Goal: Task Accomplishment & Management: Use online tool/utility

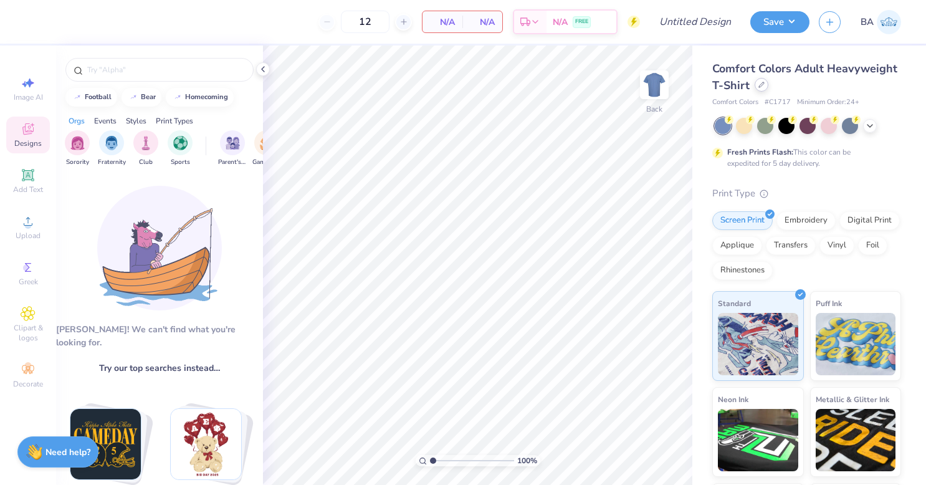
click at [769, 88] on div at bounding box center [762, 85] width 14 height 14
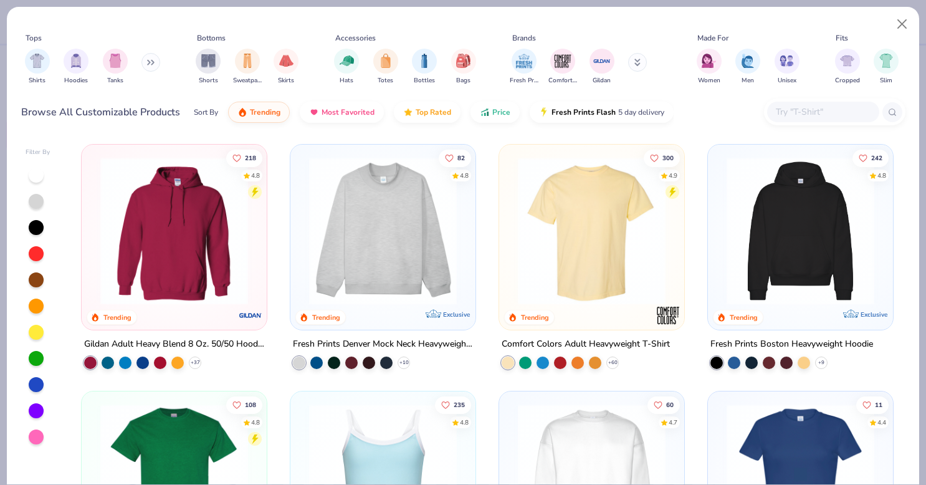
click at [810, 112] on input "text" at bounding box center [823, 112] width 96 height 14
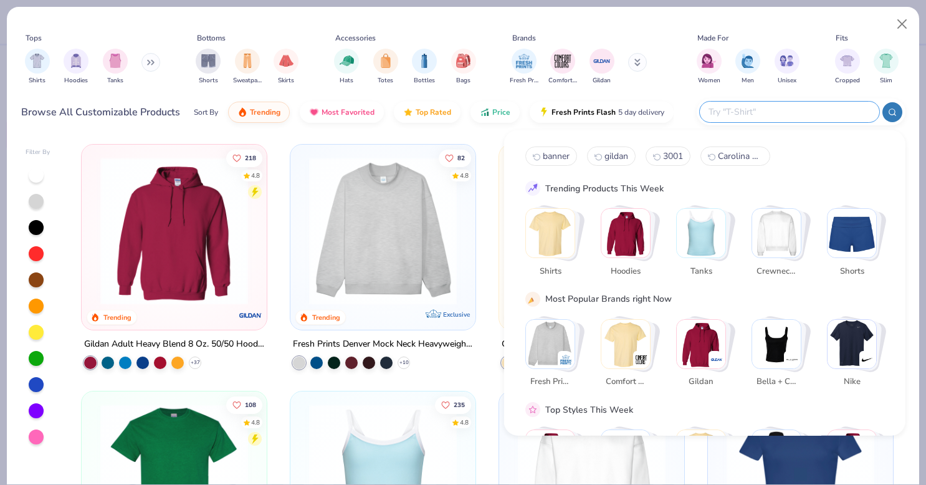
paste input "G120"
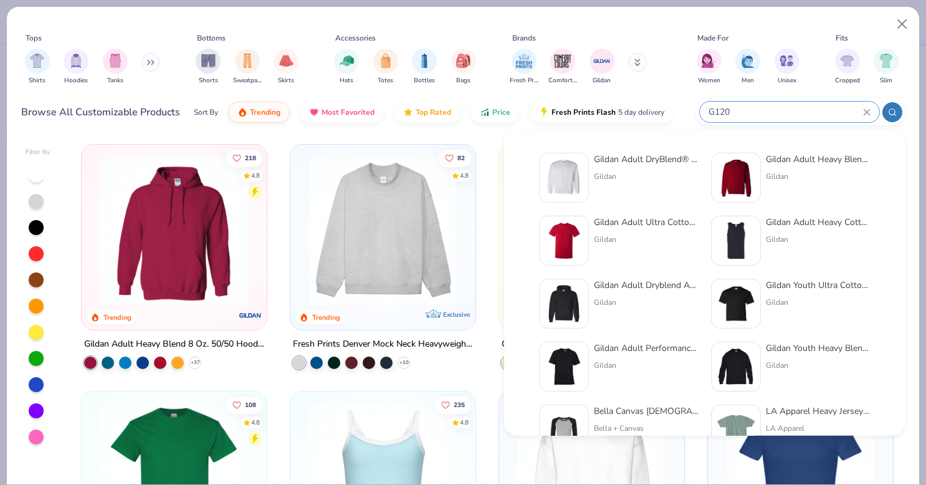
type input "G120"
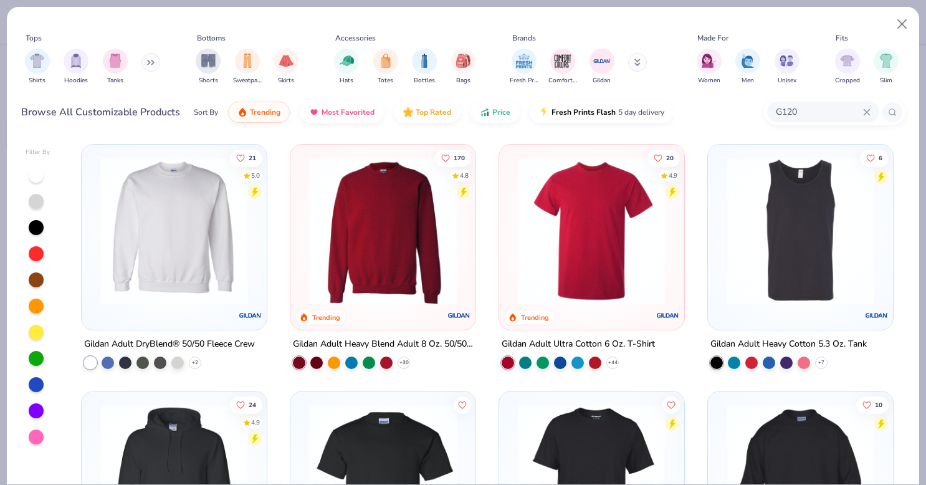
click at [151, 244] on img at bounding box center [174, 231] width 160 height 148
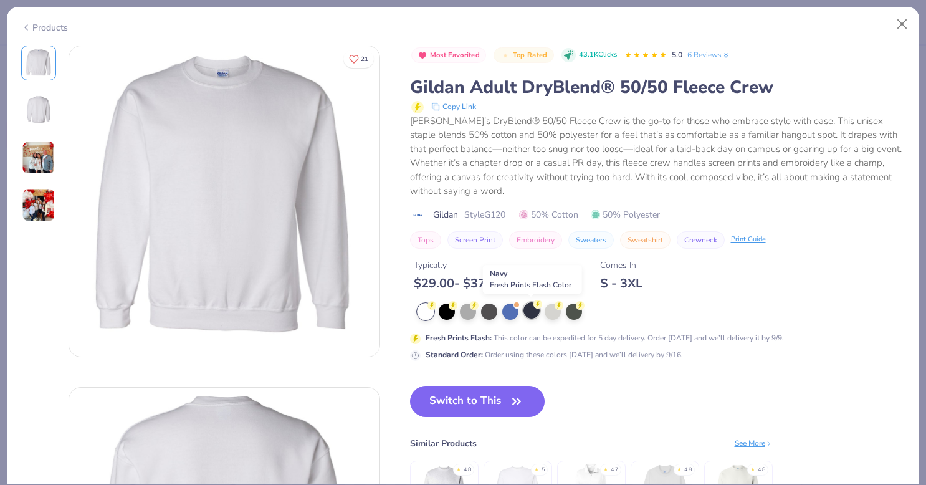
click at [535, 309] on div at bounding box center [532, 310] width 16 height 16
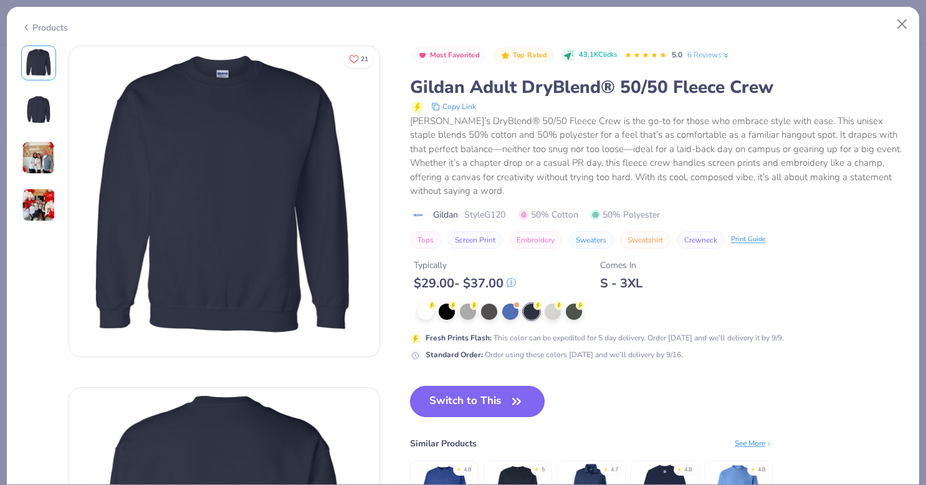
click at [472, 399] on button "Switch to This" at bounding box center [477, 401] width 135 height 31
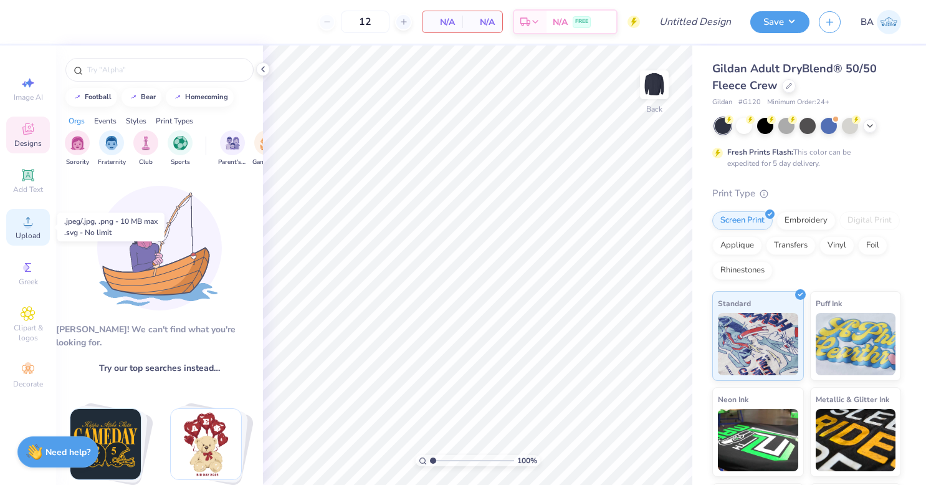
click at [27, 229] on div "Upload" at bounding box center [28, 227] width 44 height 37
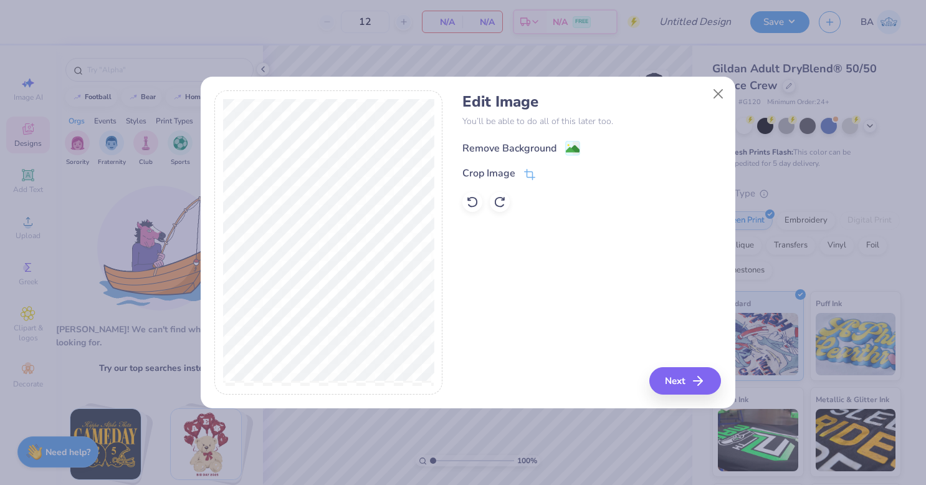
click at [571, 147] on image at bounding box center [573, 149] width 14 height 14
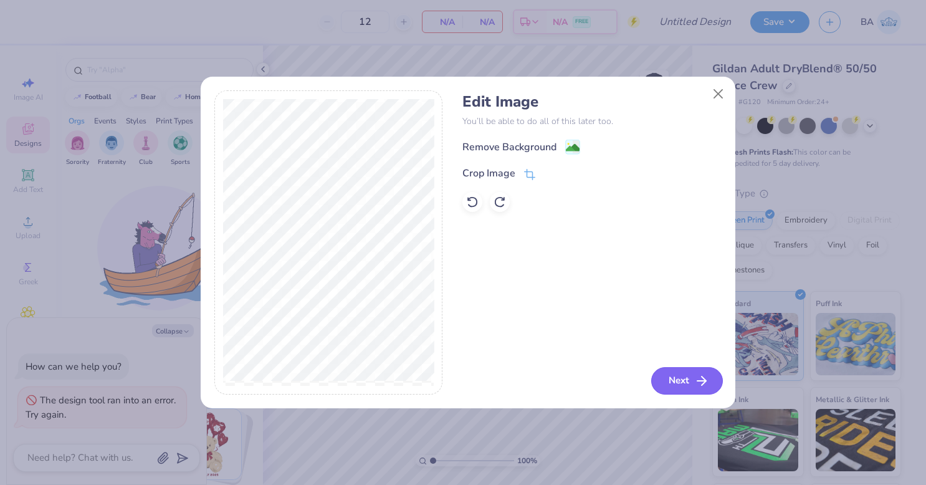
click at [682, 373] on button "Next" at bounding box center [687, 380] width 72 height 27
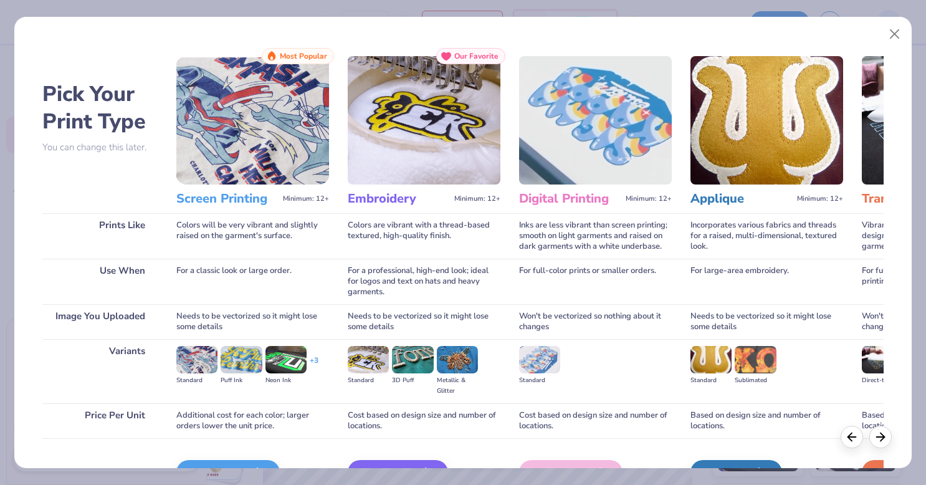
scroll to position [74, 0]
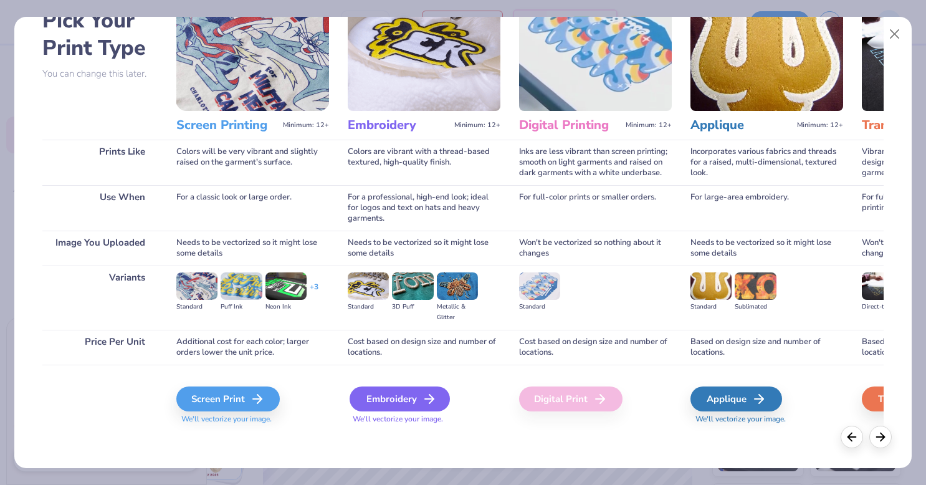
click at [387, 399] on div "Embroidery" at bounding box center [400, 398] width 100 height 25
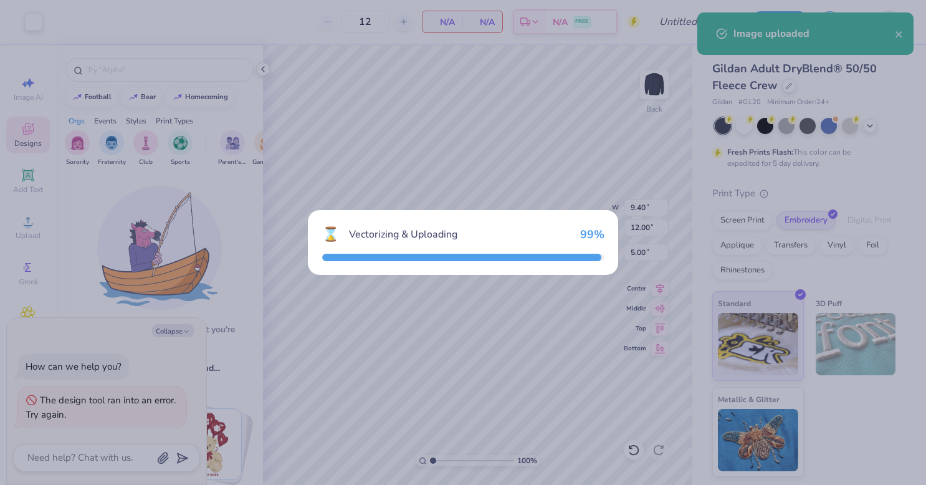
type textarea "x"
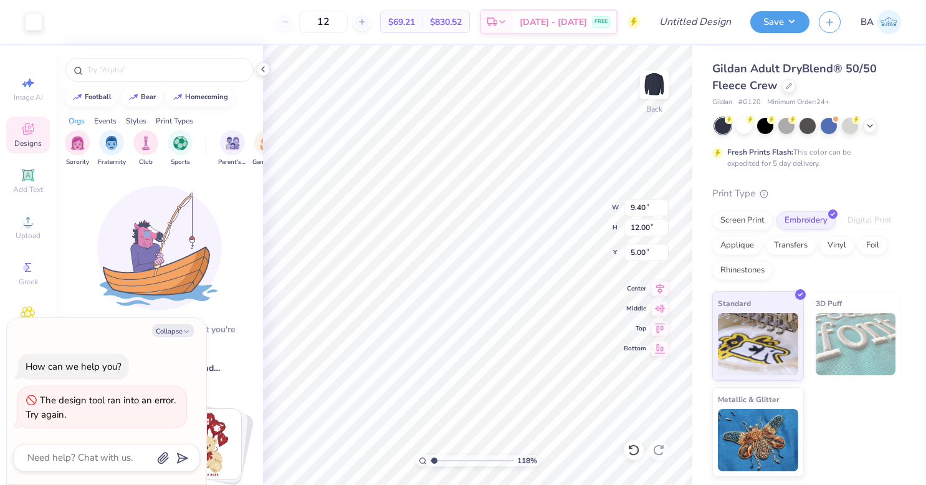
type input "1.17619845188709"
type textarea "x"
type input "1.17619845188709"
type textarea "x"
type input "1.94"
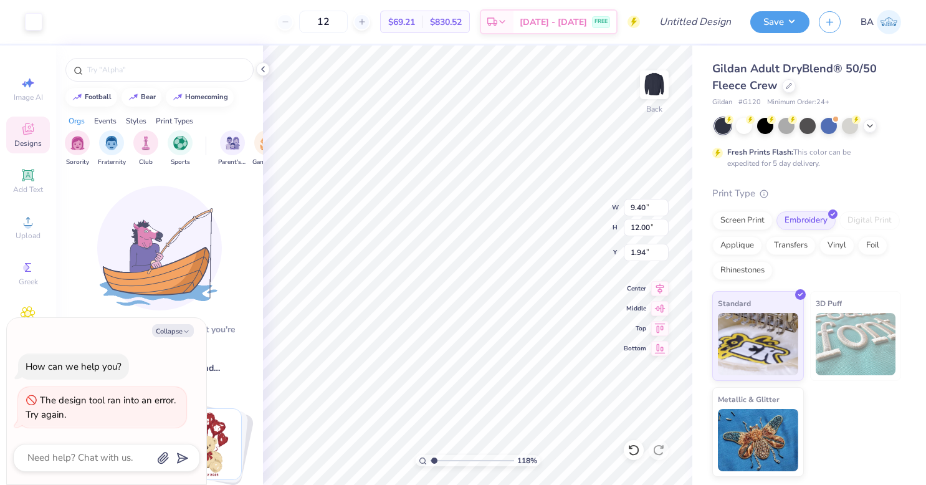
type input "1.17619845188709"
type textarea "x"
type input "1.17619845188709"
type textarea "x"
type input "2.16"
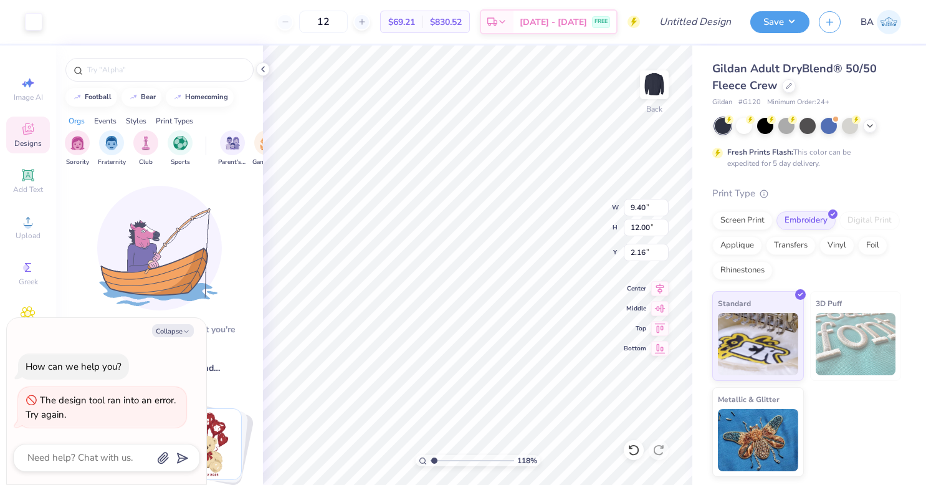
type input "1.17619845188709"
type textarea "x"
type input "1.17619845188709"
type textarea "x"
type input "9.52"
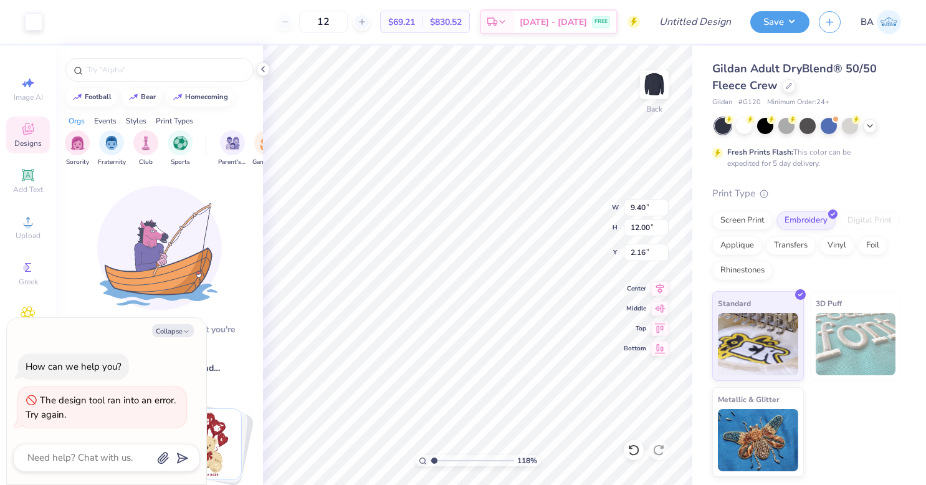
type input "12.06"
type input "2.10"
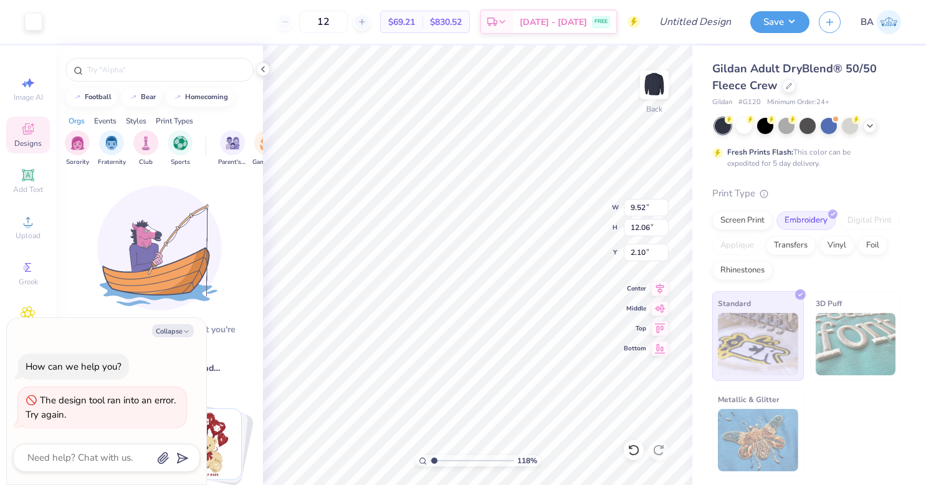
type input "1.17619845188709"
type textarea "x"
type input "1.17619845188709"
type textarea "x"
type input "1.17619845188709"
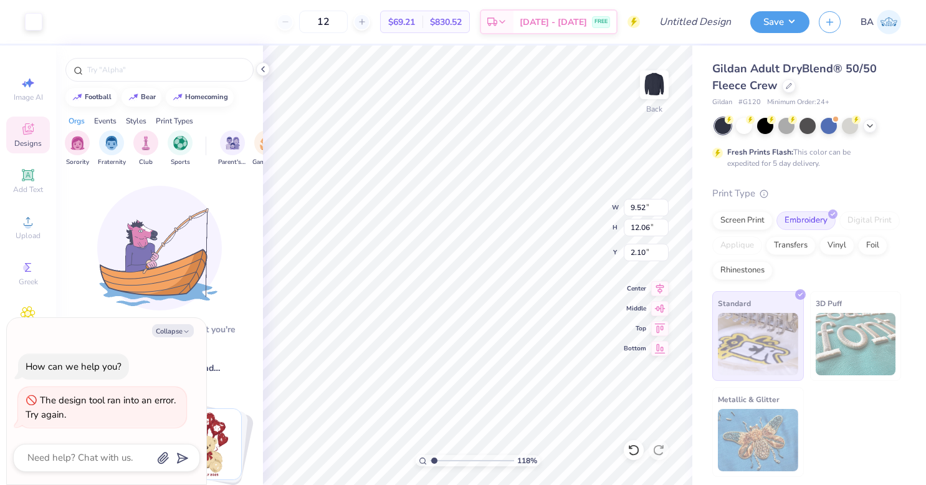
type textarea "x"
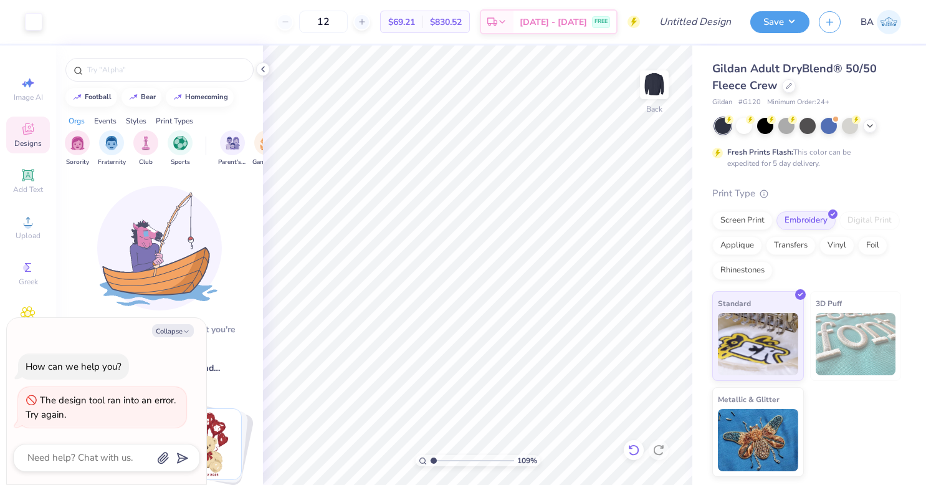
click at [628, 454] on icon at bounding box center [634, 450] width 12 height 12
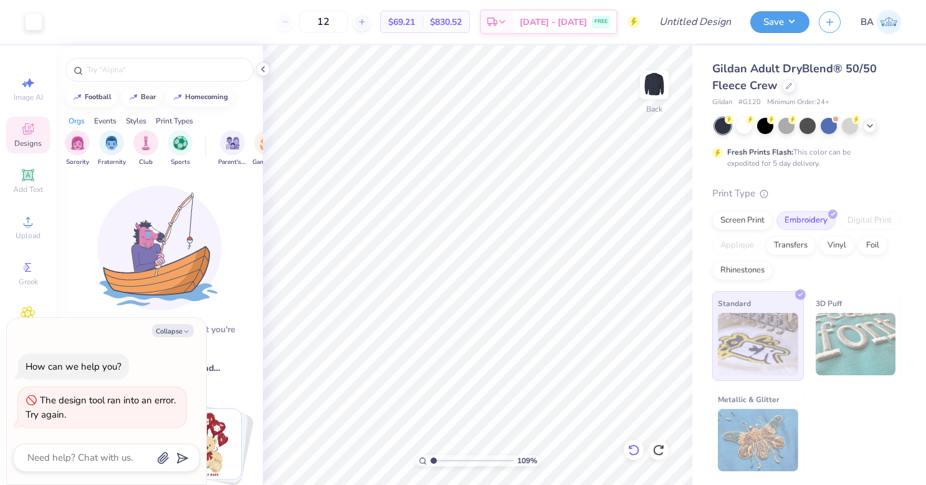
type input "1.08726173406986"
click at [173, 333] on button "Collapse" at bounding box center [173, 330] width 42 height 13
type textarea "x"
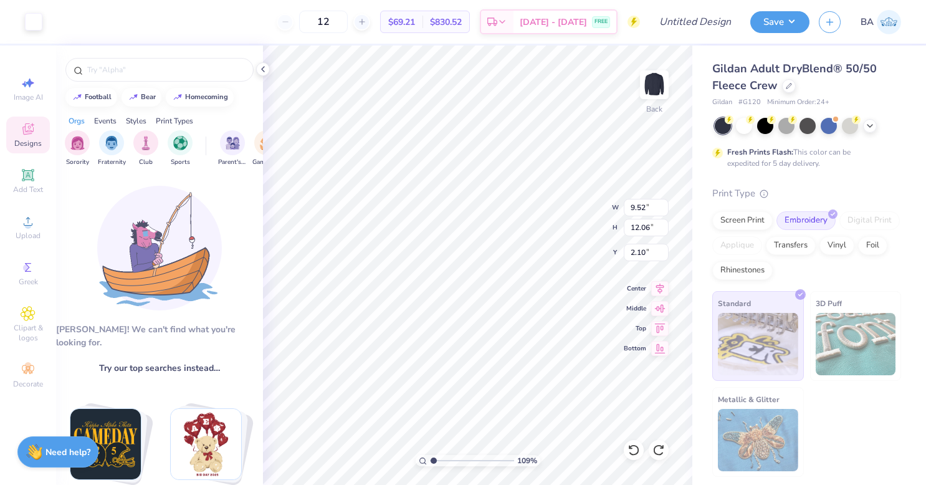
type input "1.08726173406986"
type input "3.50"
type input "1.08726173406986"
type input "4.22"
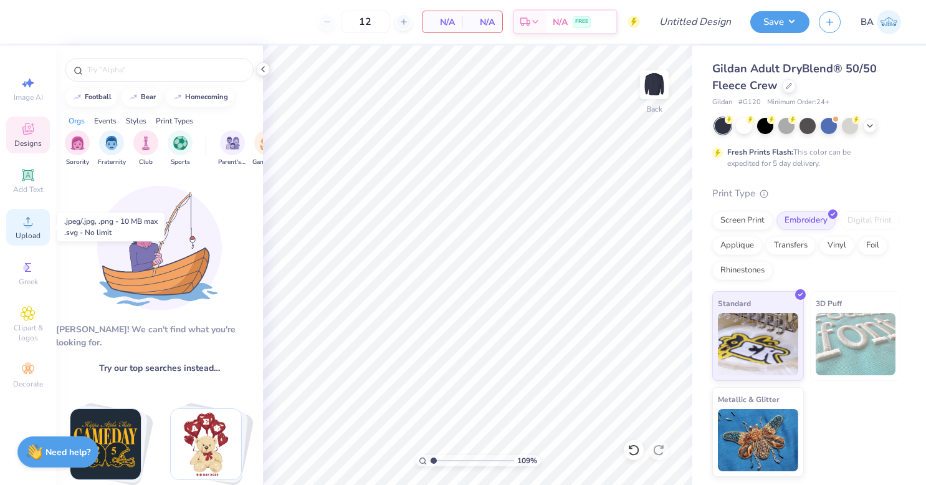
click at [29, 214] on icon at bounding box center [28, 221] width 15 height 15
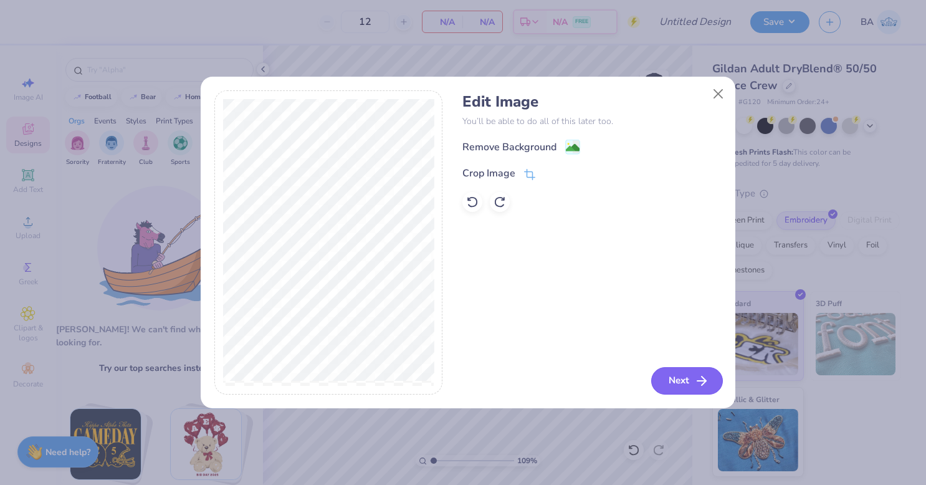
click at [687, 384] on button "Next" at bounding box center [687, 380] width 72 height 27
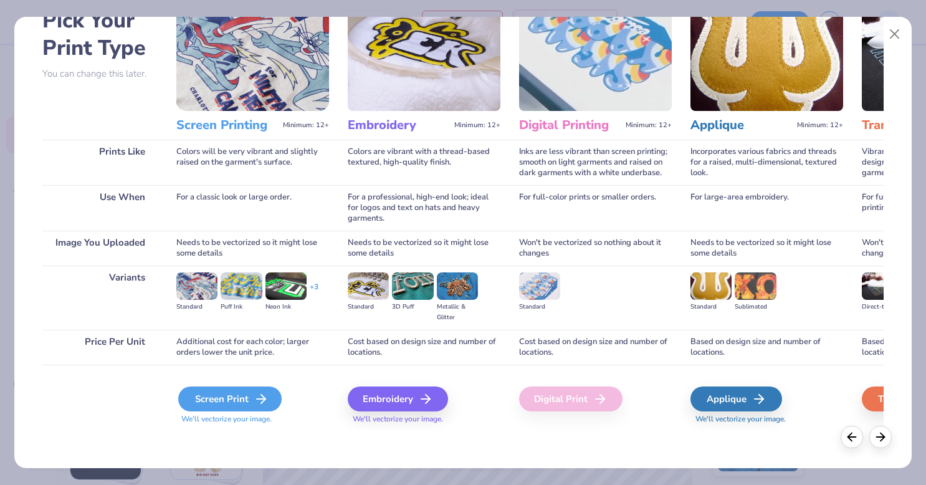
click at [240, 403] on div "Screen Print" at bounding box center [229, 398] width 103 height 25
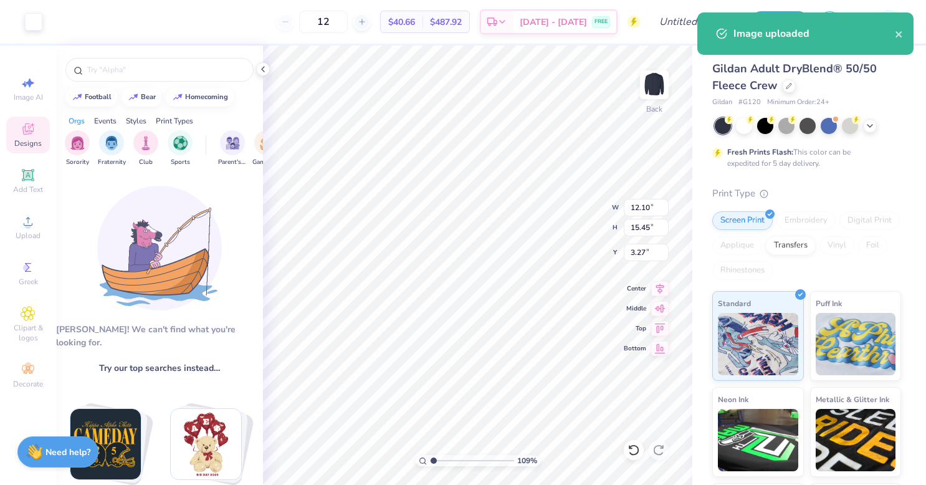
type input "1.08726173406986"
type input "2.43"
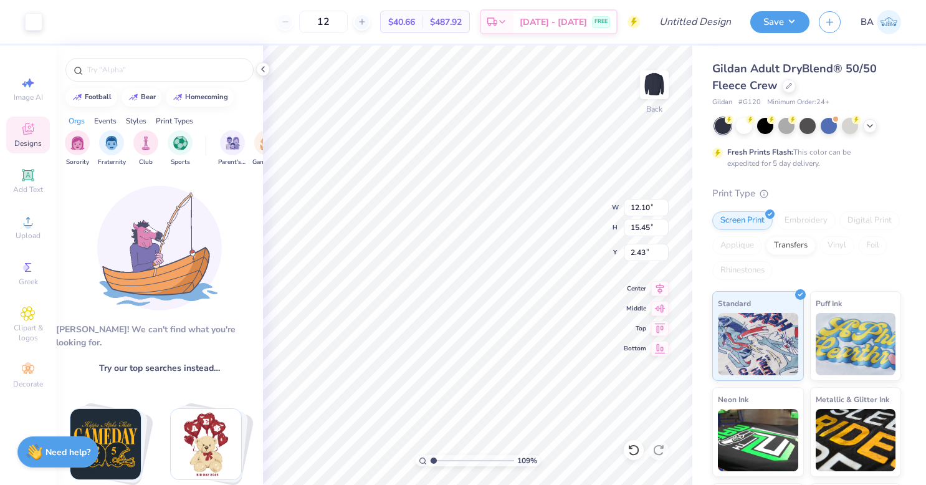
type input "1.08726173406986"
type input "12.25"
type input "15.53"
type input "2.35"
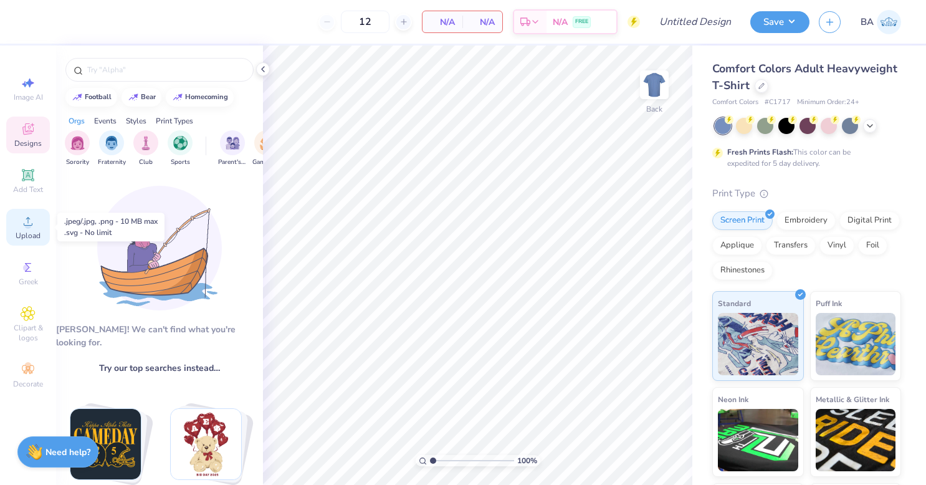
click at [25, 233] on span "Upload" at bounding box center [28, 236] width 25 height 10
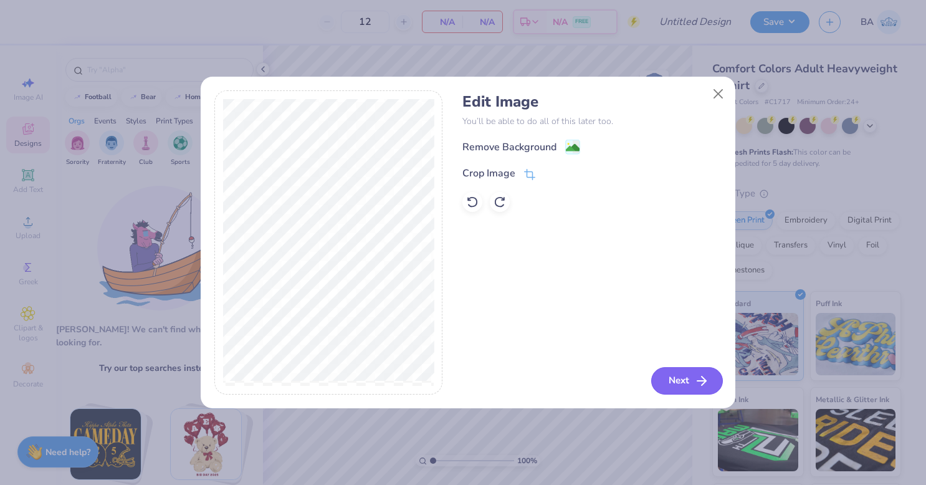
click at [691, 384] on button "Next" at bounding box center [687, 380] width 72 height 27
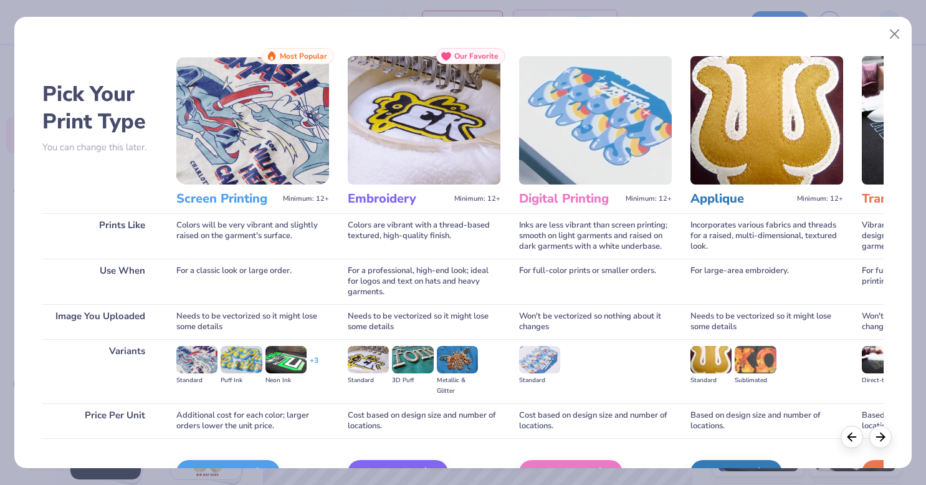
scroll to position [74, 0]
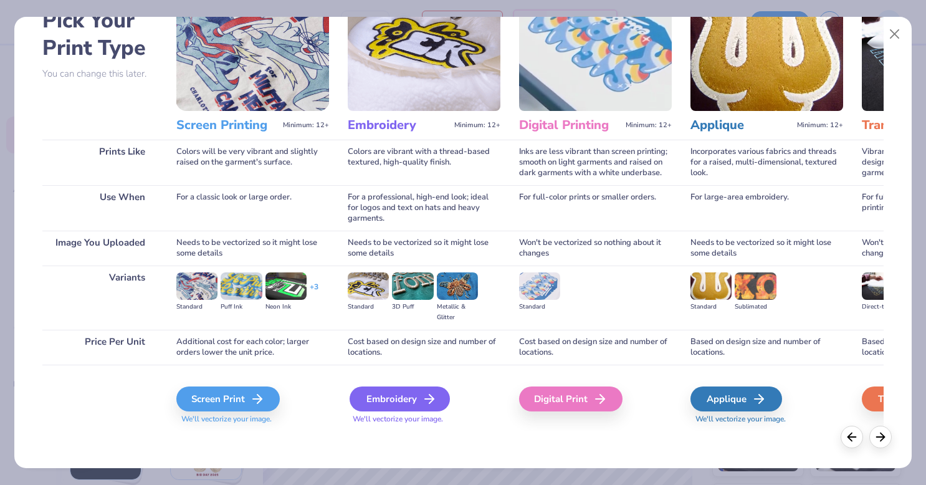
click at [406, 396] on div "Embroidery" at bounding box center [400, 398] width 100 height 25
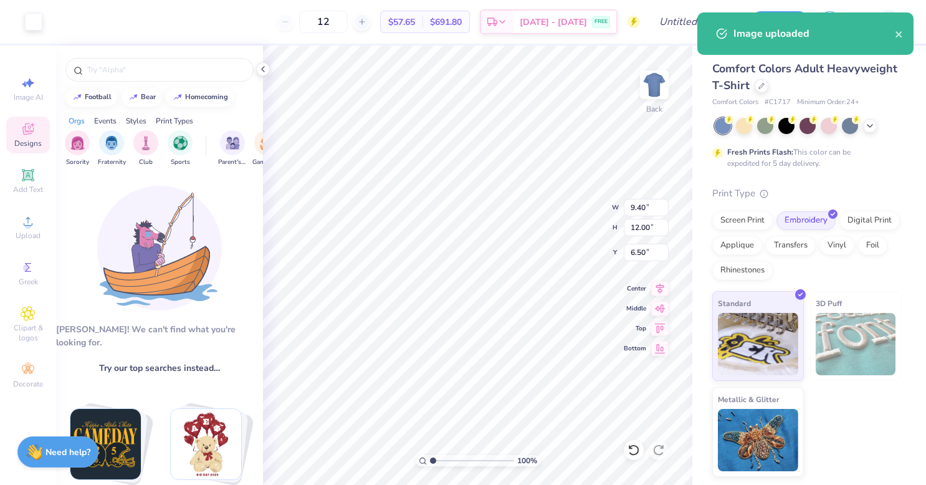
type input "4.41"
type input "5.63"
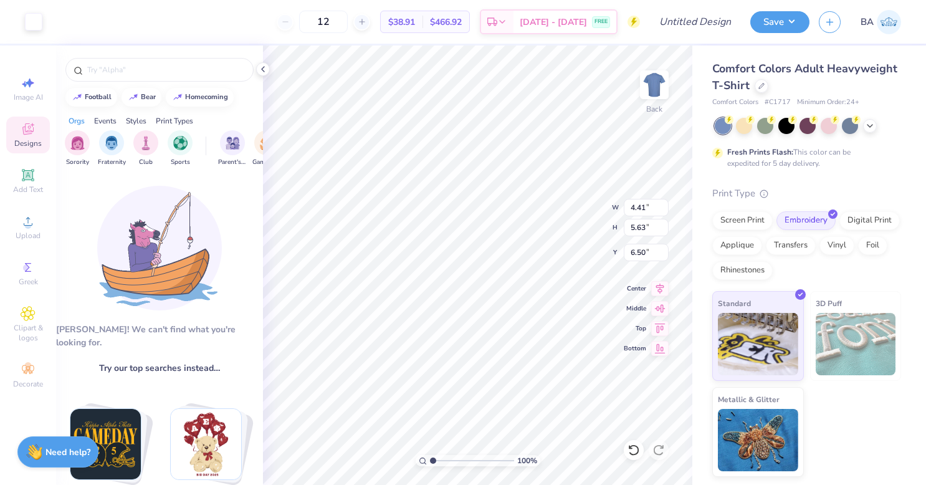
type input "2.45"
click at [762, 87] on icon at bounding box center [762, 85] width 6 height 6
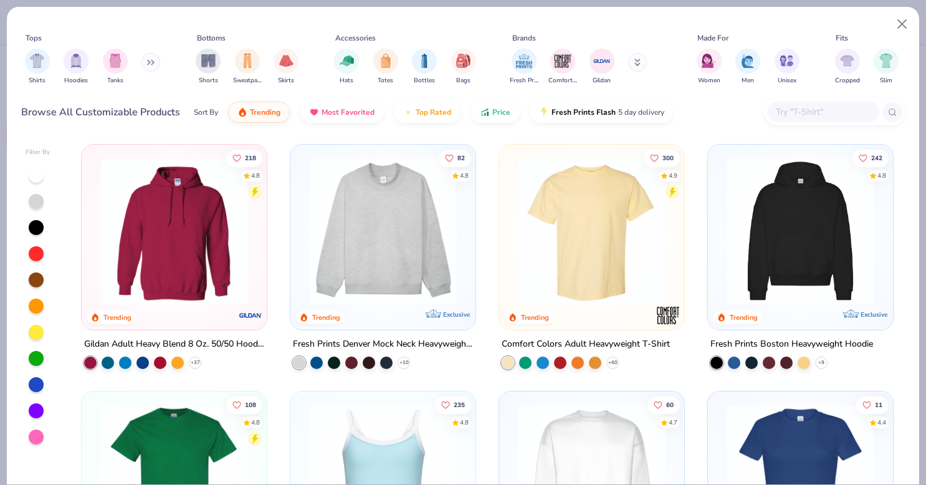
click at [815, 114] on input "text" at bounding box center [823, 112] width 96 height 14
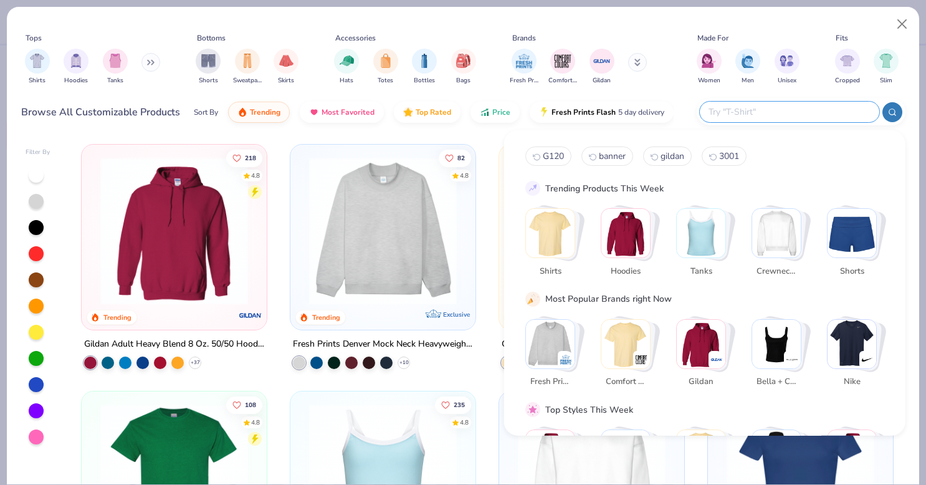
click at [433, 128] on div "Sort By Trending Most Favorited Top Rated Price Fresh Prints Flash 5 day delive…" at bounding box center [434, 112] width 480 height 35
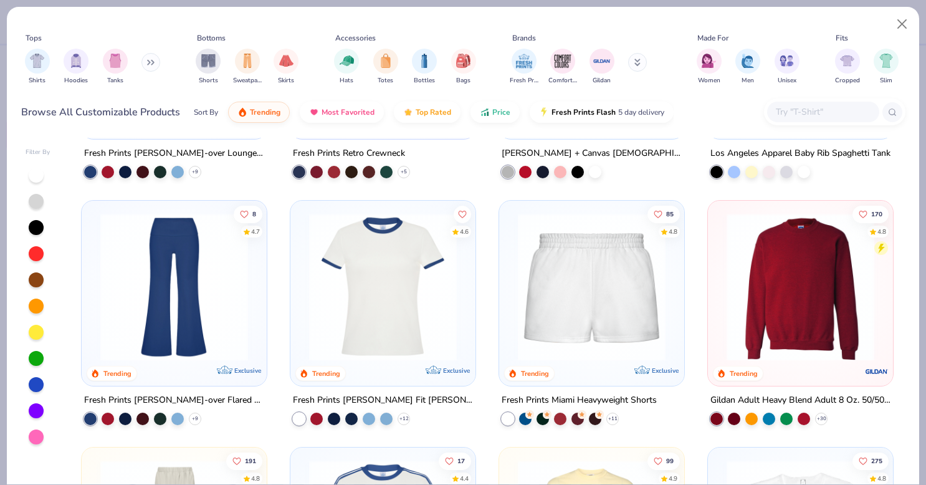
scroll to position [933, 0]
click at [781, 313] on img at bounding box center [801, 287] width 160 height 148
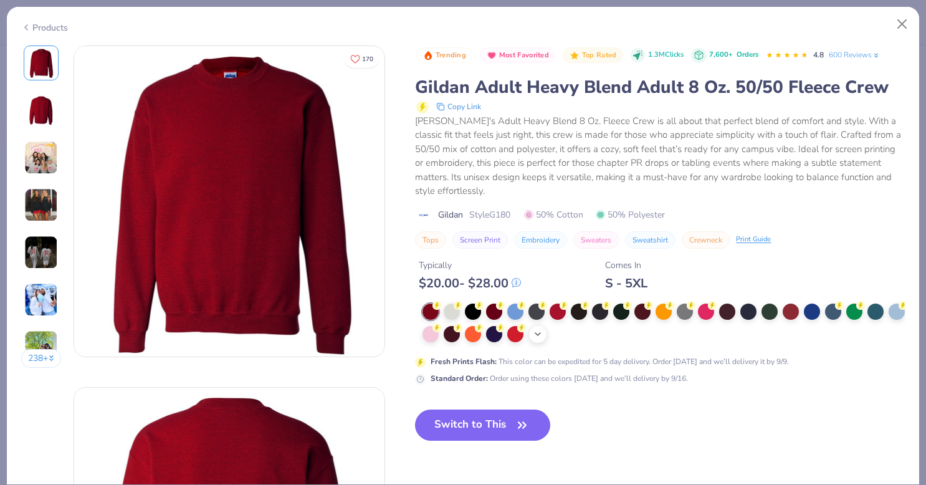
click at [547, 332] on div "+ 8" at bounding box center [538, 334] width 19 height 19
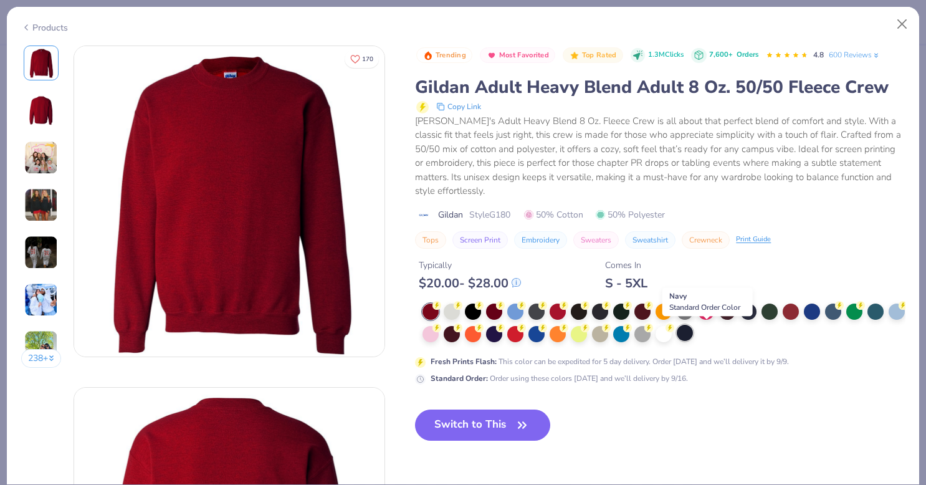
click at [693, 329] on div at bounding box center [685, 333] width 16 height 16
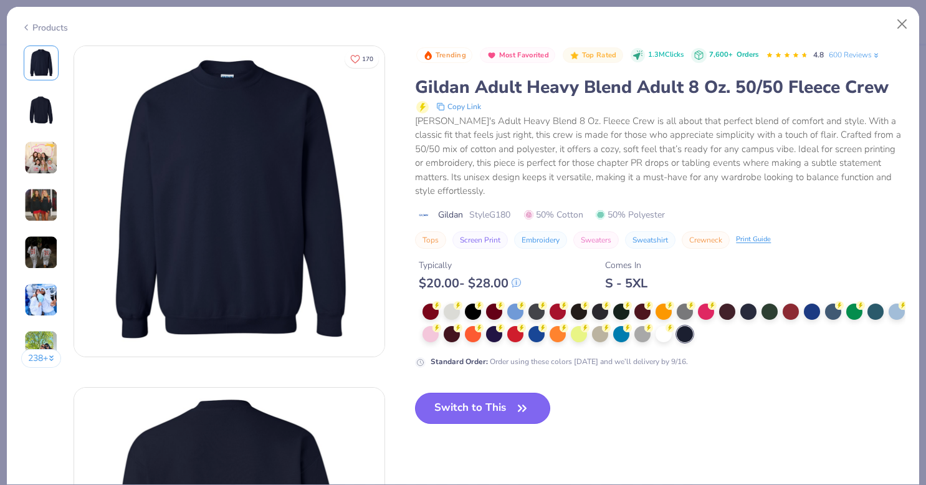
click at [474, 408] on button "Switch to This" at bounding box center [482, 408] width 135 height 31
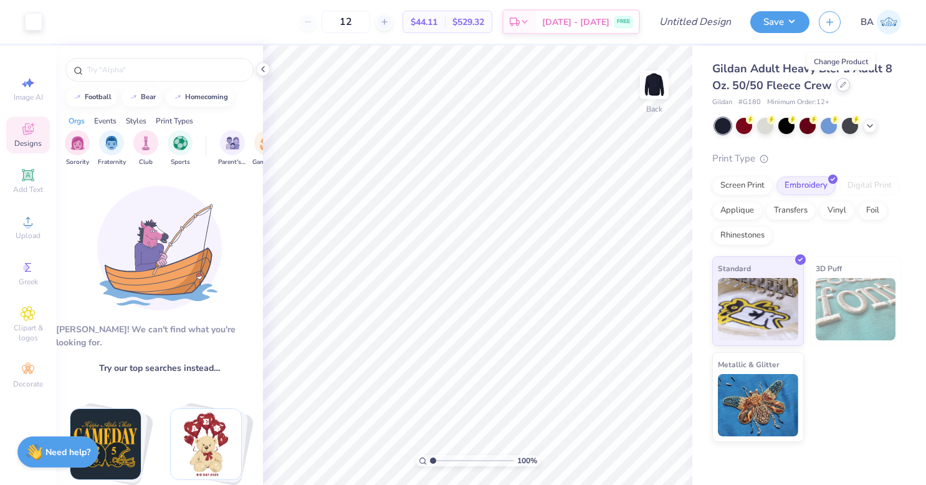
click at [841, 84] on icon at bounding box center [843, 85] width 6 height 6
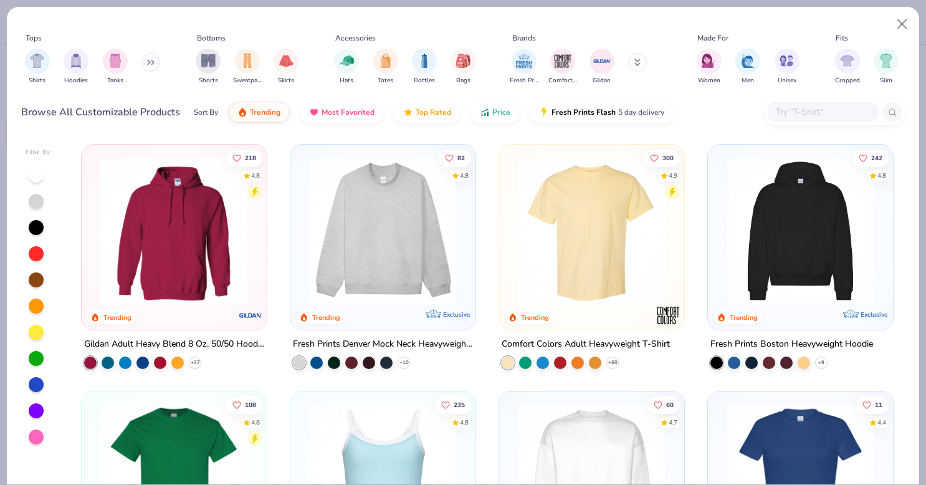
click at [788, 117] on input "text" at bounding box center [823, 112] width 96 height 14
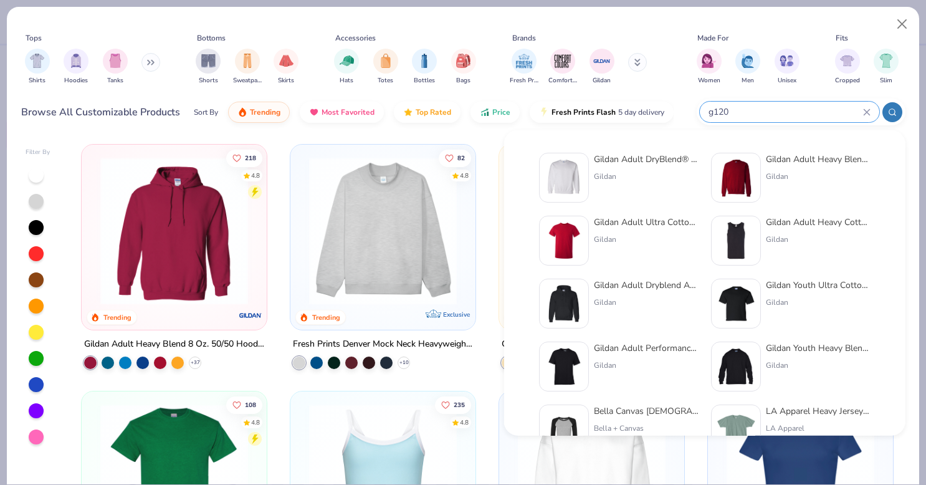
type input "g120"
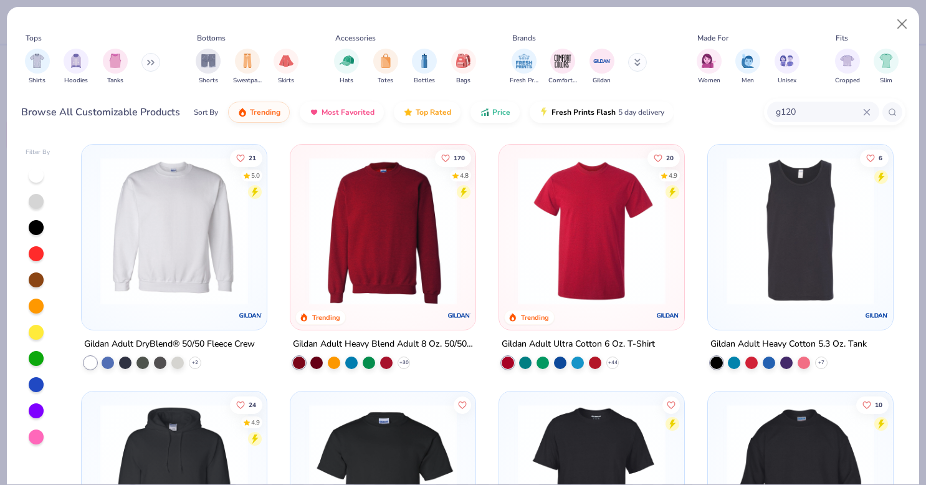
click at [146, 257] on img at bounding box center [174, 231] width 160 height 148
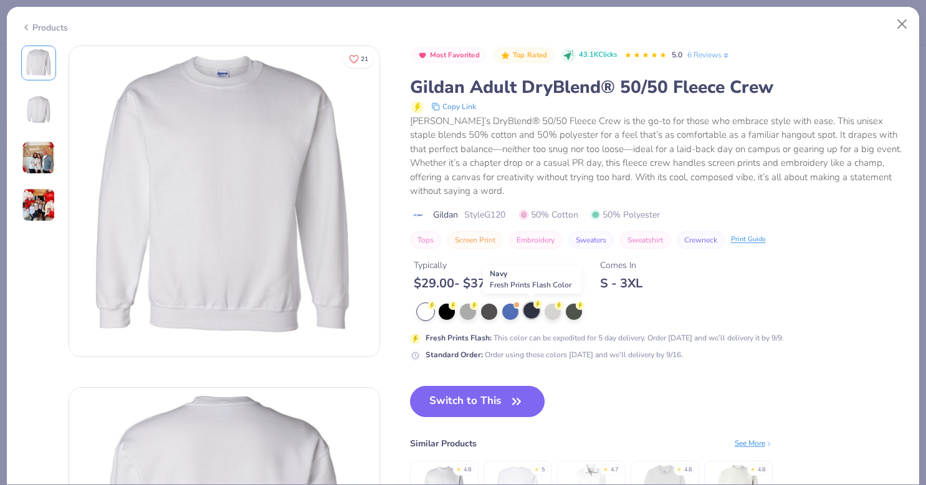
click at [529, 308] on div at bounding box center [532, 310] width 16 height 16
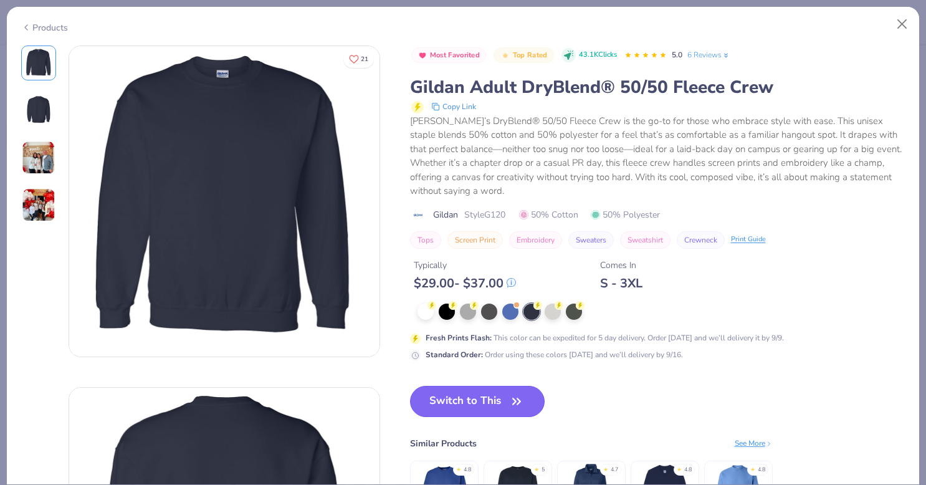
click at [474, 404] on button "Switch to This" at bounding box center [477, 401] width 135 height 31
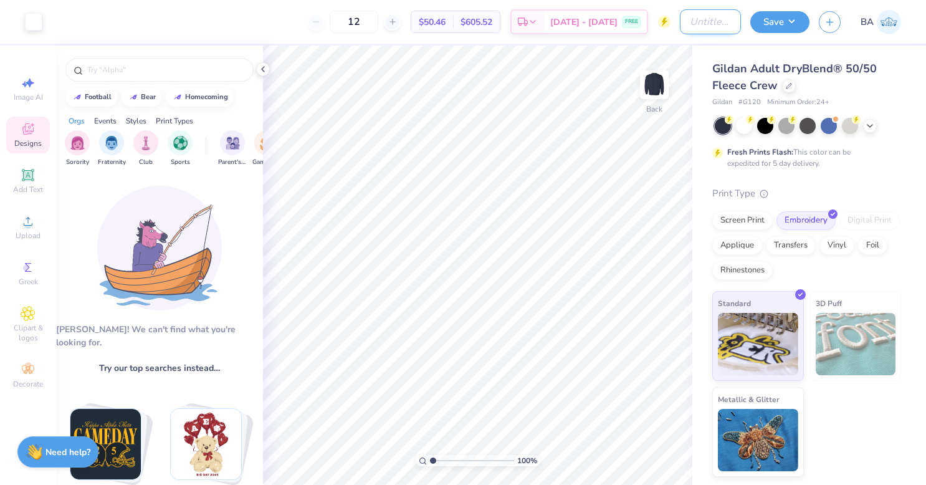
click at [698, 19] on input "Design Title" at bounding box center [710, 21] width 61 height 25
type input "[PERSON_NAME] Dance Club Ballet"
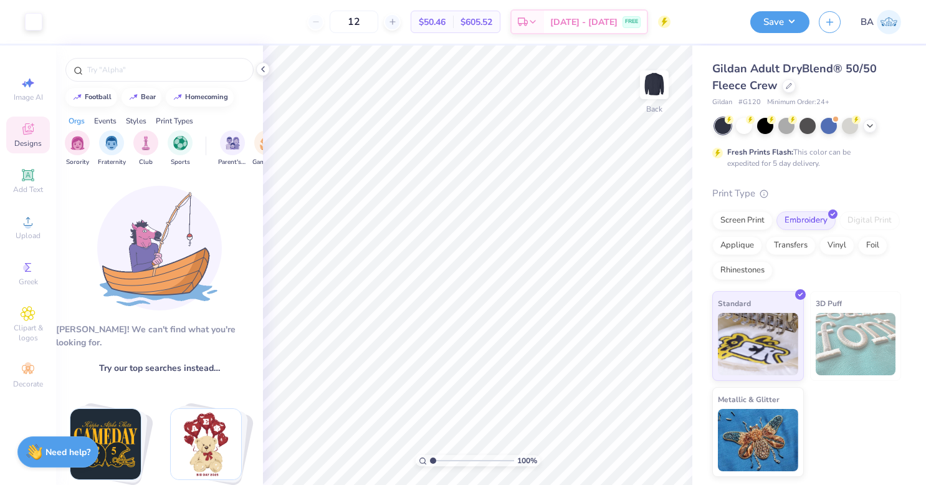
click at [891, 85] on div "Gildan Adult DryBlend® 50/50 Fleece Crew" at bounding box center [806, 77] width 189 height 34
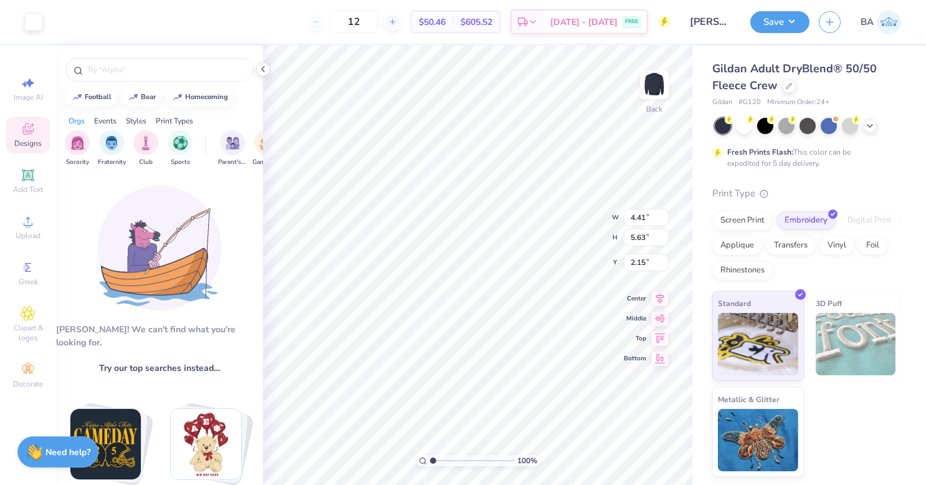
type input "3.63"
type input "4.64"
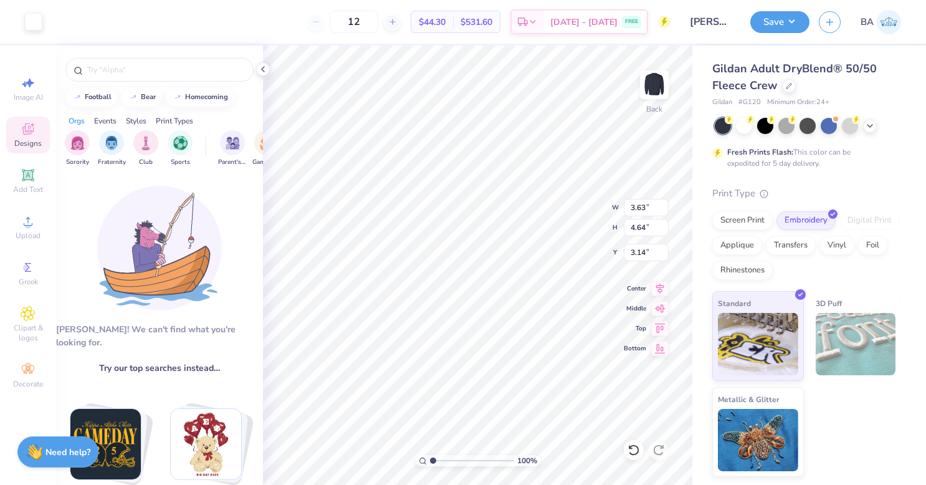
type input "2.71"
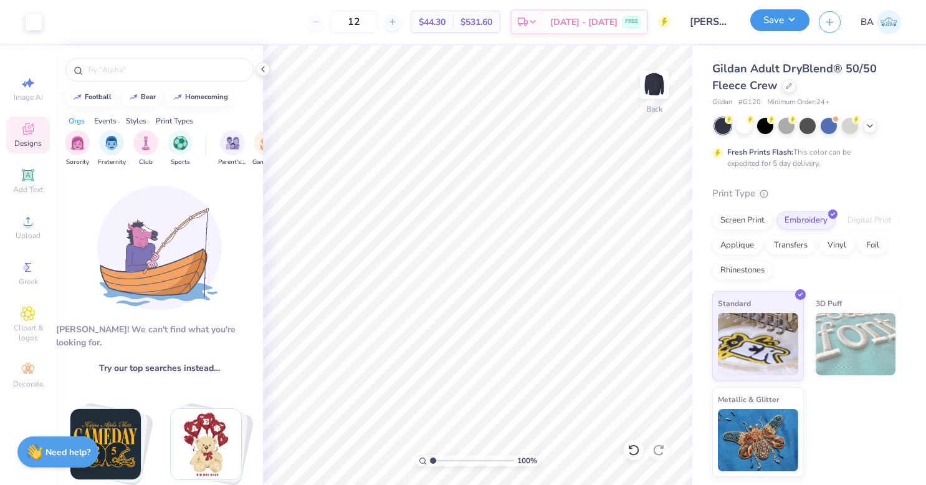
click at [779, 19] on button "Save" at bounding box center [780, 20] width 59 height 22
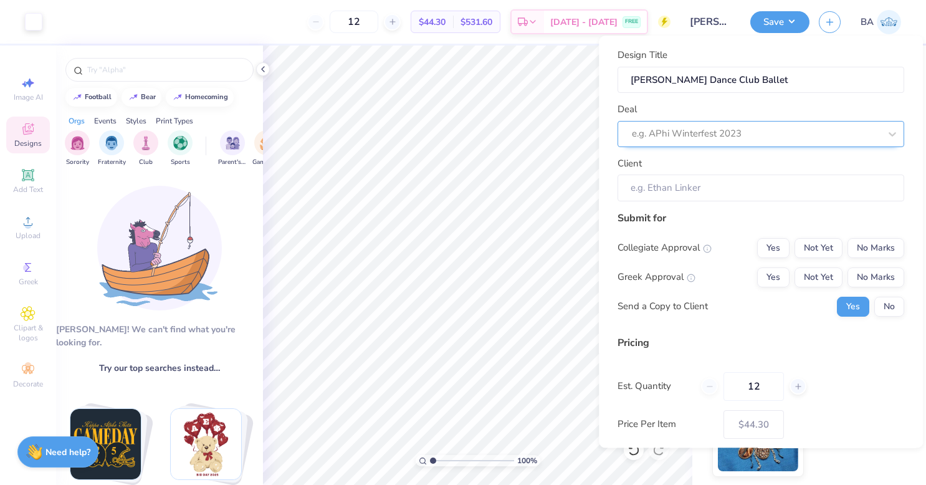
click at [709, 132] on div at bounding box center [756, 134] width 248 height 17
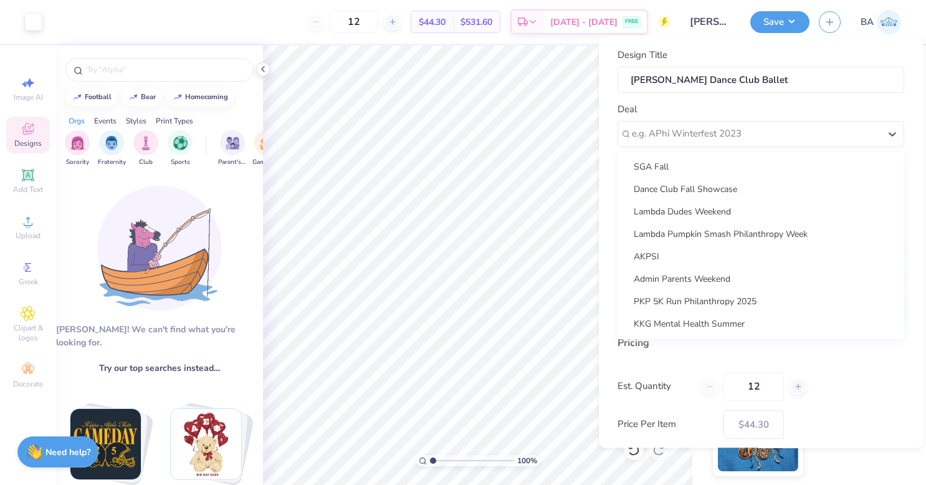
scroll to position [943, 0]
click at [716, 189] on div "Dance Club Fall Showcase" at bounding box center [761, 189] width 277 height 21
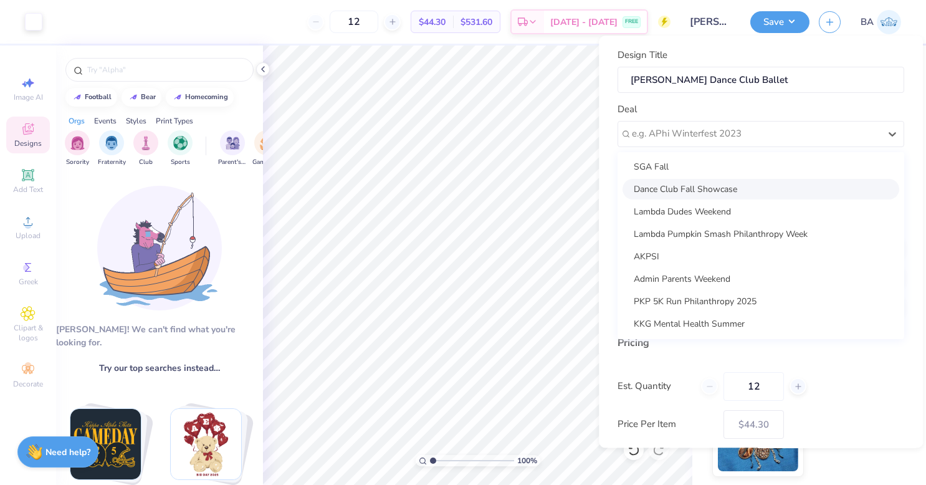
type input "Anna Gritzenbach"
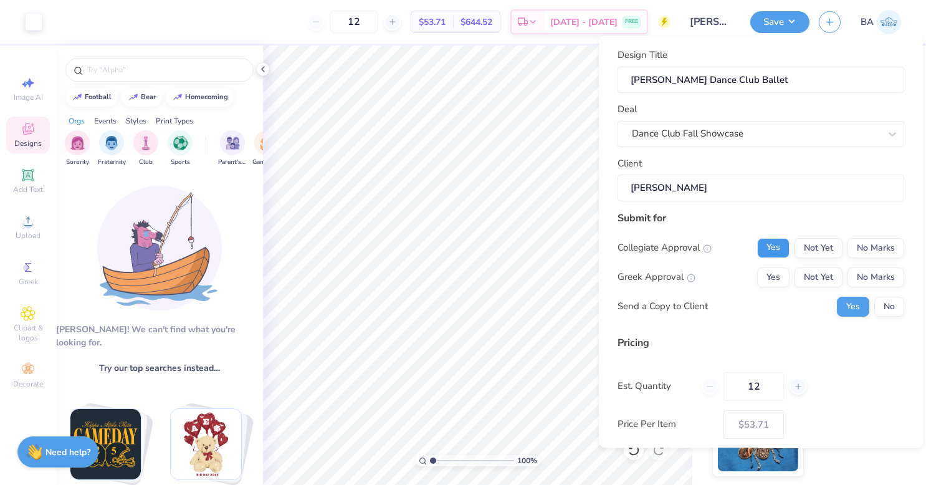
click at [761, 247] on button "Yes" at bounding box center [773, 248] width 32 height 20
click at [871, 275] on button "No Marks" at bounding box center [876, 277] width 57 height 20
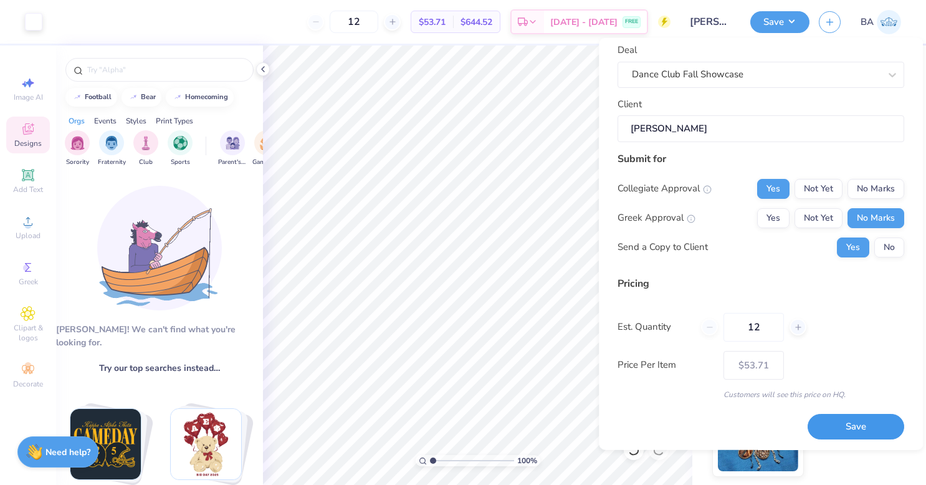
click at [836, 424] on button "Save" at bounding box center [856, 427] width 97 height 26
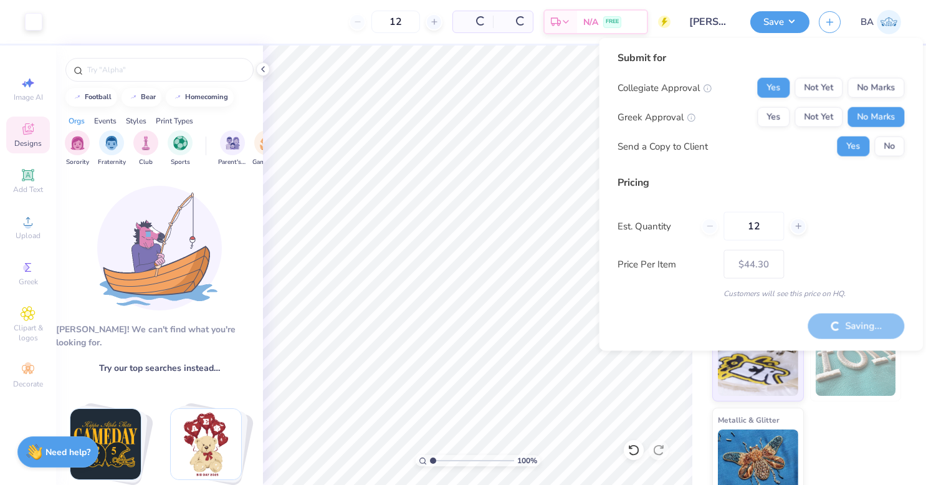
type input "– –"
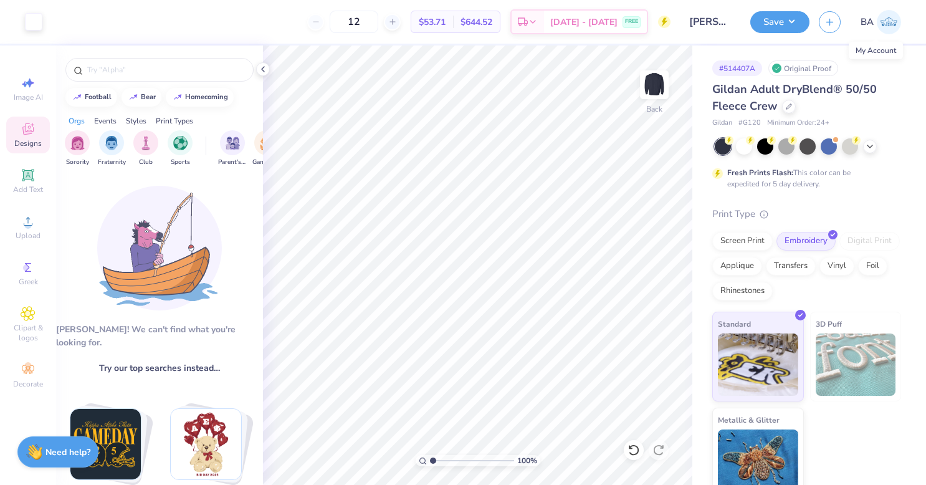
click at [886, 26] on img at bounding box center [889, 22] width 24 height 24
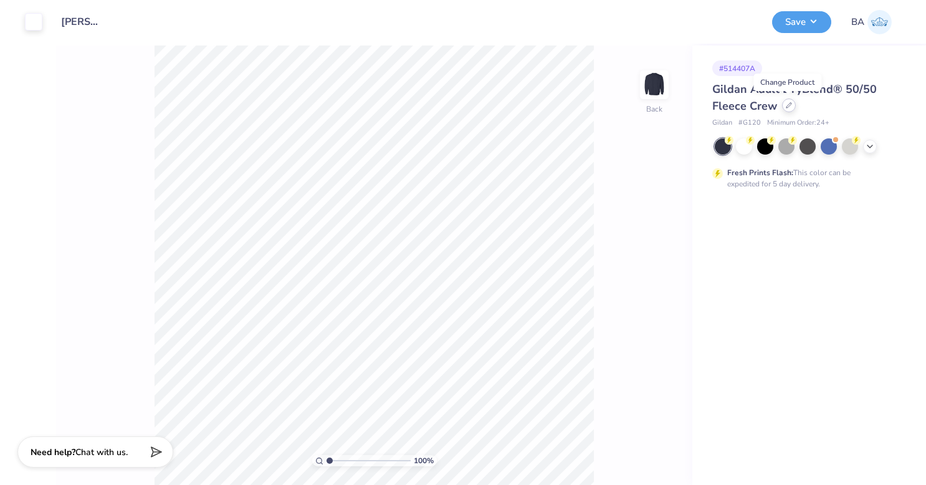
click at [789, 107] on icon at bounding box center [789, 105] width 6 height 6
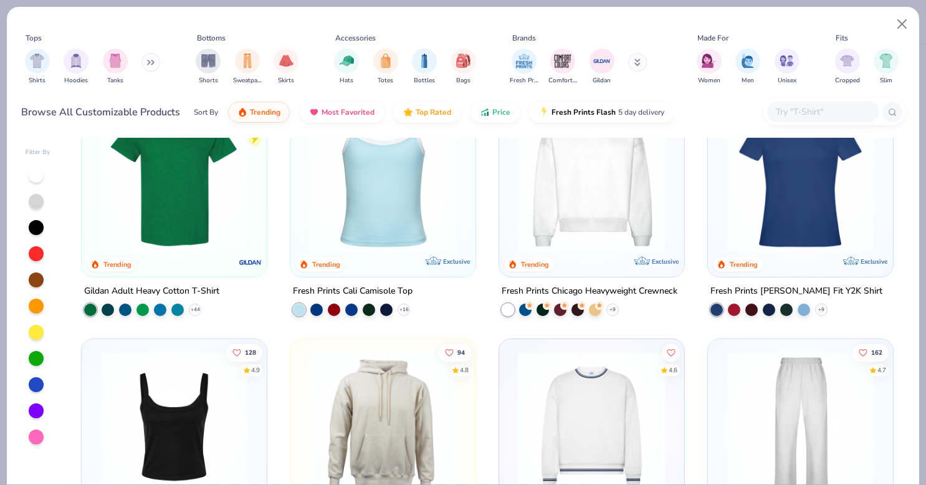
scroll to position [299, 0]
click at [173, 199] on img at bounding box center [174, 179] width 160 height 148
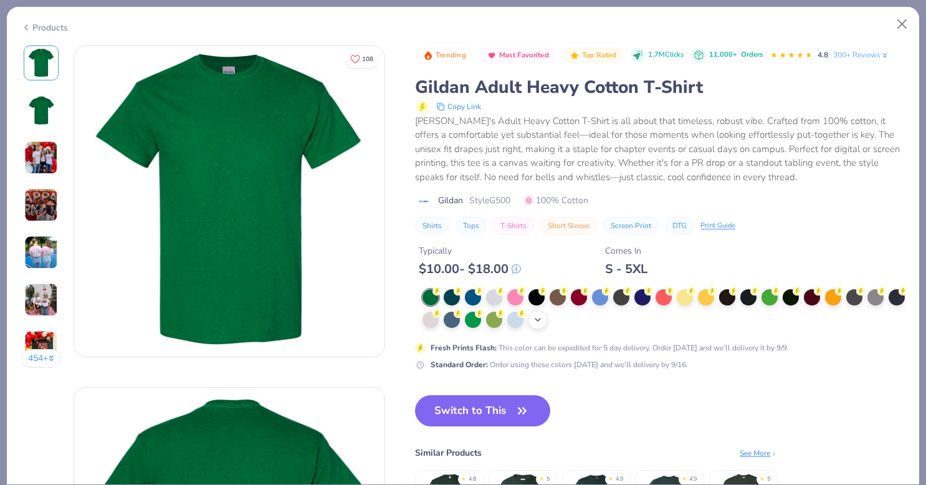
click at [543, 322] on icon at bounding box center [538, 320] width 10 height 10
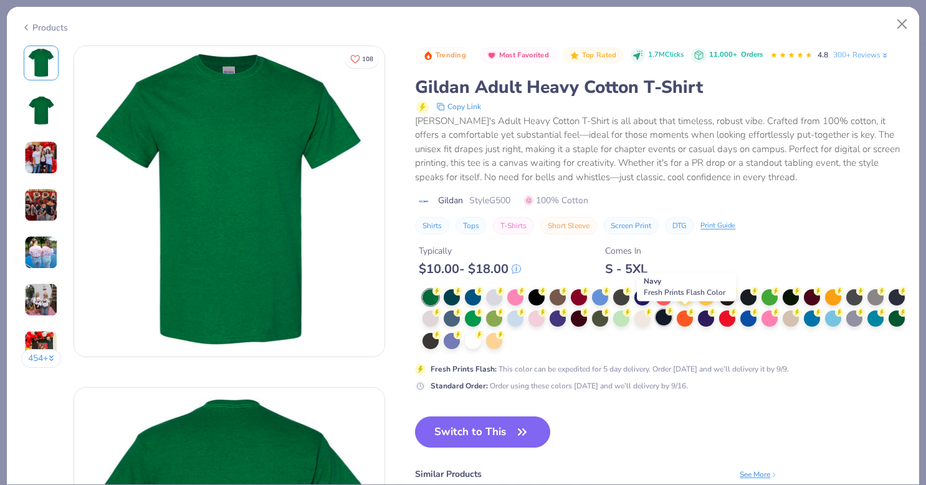
click at [672, 317] on div at bounding box center [664, 317] width 16 height 16
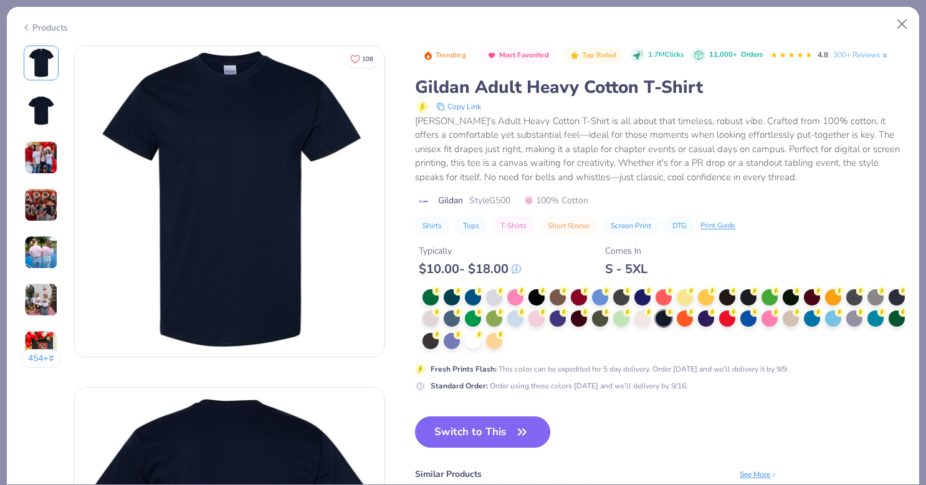
click at [489, 430] on button "Switch to This" at bounding box center [482, 431] width 135 height 31
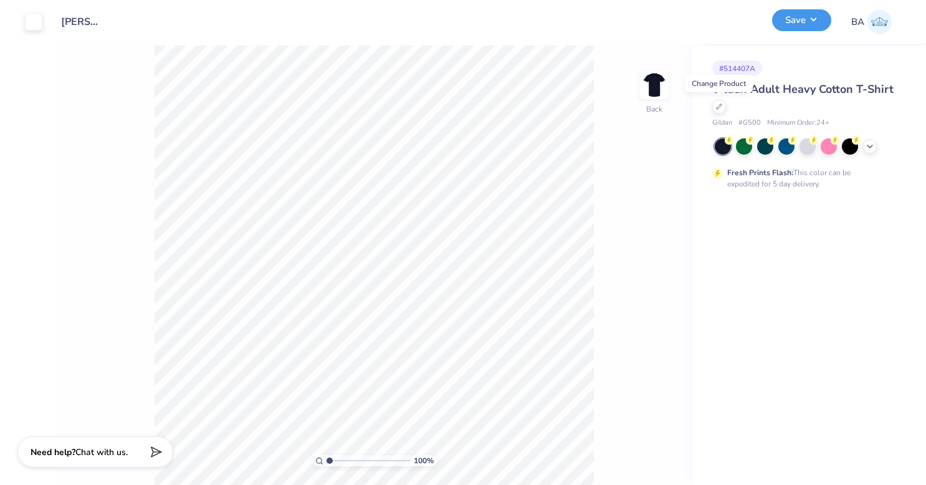
click at [791, 19] on button "Save" at bounding box center [801, 20] width 59 height 22
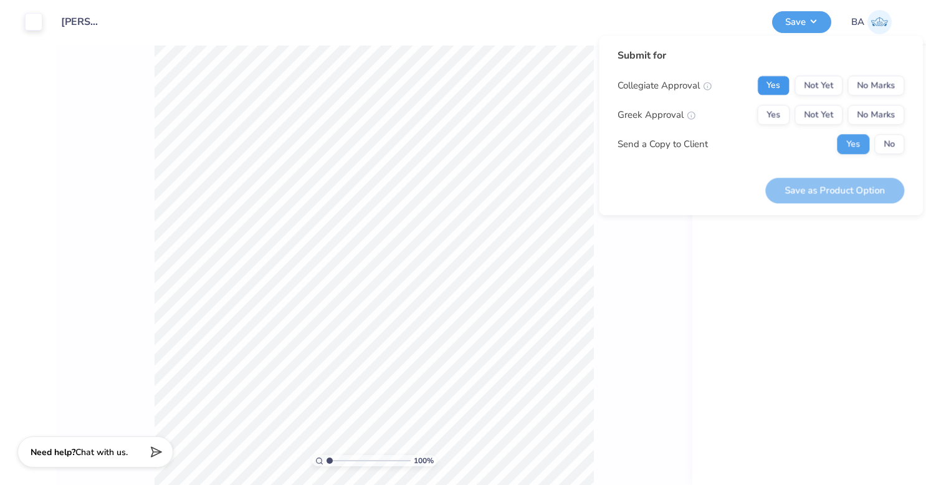
click at [780, 85] on button "Yes" at bounding box center [773, 85] width 32 height 20
click at [876, 113] on button "No Marks" at bounding box center [876, 115] width 57 height 20
click at [862, 188] on button "Save as Product Option" at bounding box center [834, 191] width 139 height 26
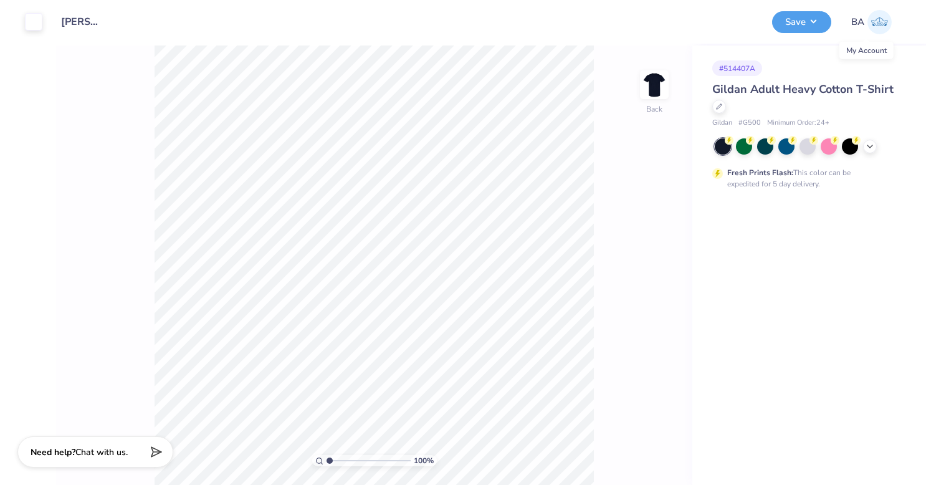
click at [880, 19] on img at bounding box center [880, 22] width 24 height 24
click at [868, 142] on icon at bounding box center [870, 145] width 10 height 10
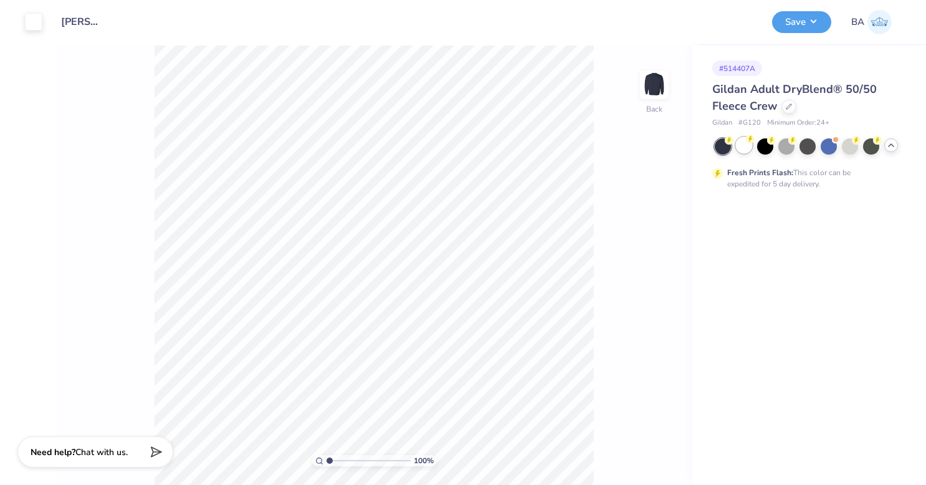
click at [752, 145] on div at bounding box center [744, 145] width 16 height 16
click at [33, 24] on div at bounding box center [33, 20] width 17 height 17
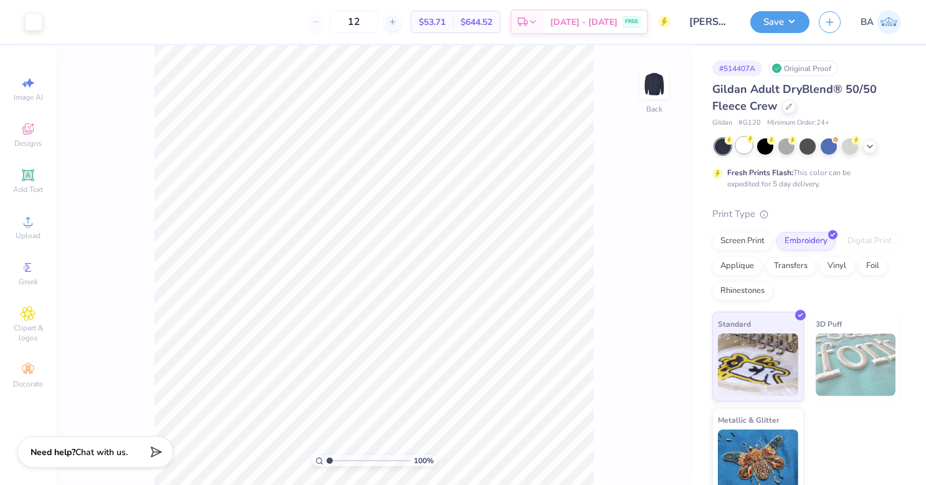
click at [745, 142] on div at bounding box center [744, 145] width 16 height 16
click at [28, 17] on div at bounding box center [33, 20] width 17 height 17
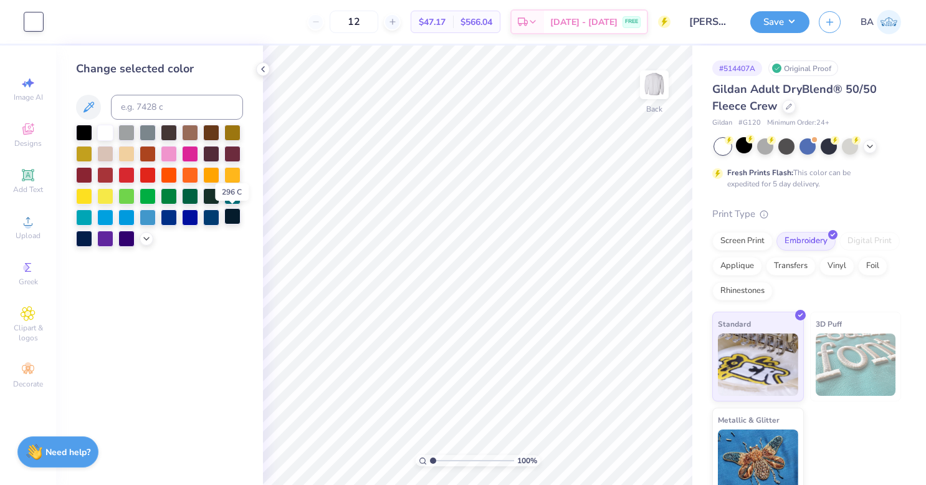
drag, startPoint x: 230, startPoint y: 219, endPoint x: 231, endPoint y: 211, distance: 8.7
click at [231, 211] on div at bounding box center [232, 216] width 16 height 16
click at [82, 236] on div at bounding box center [84, 237] width 16 height 16
click at [86, 237] on div at bounding box center [84, 237] width 16 height 16
click at [779, 21] on button "Save" at bounding box center [780, 20] width 59 height 22
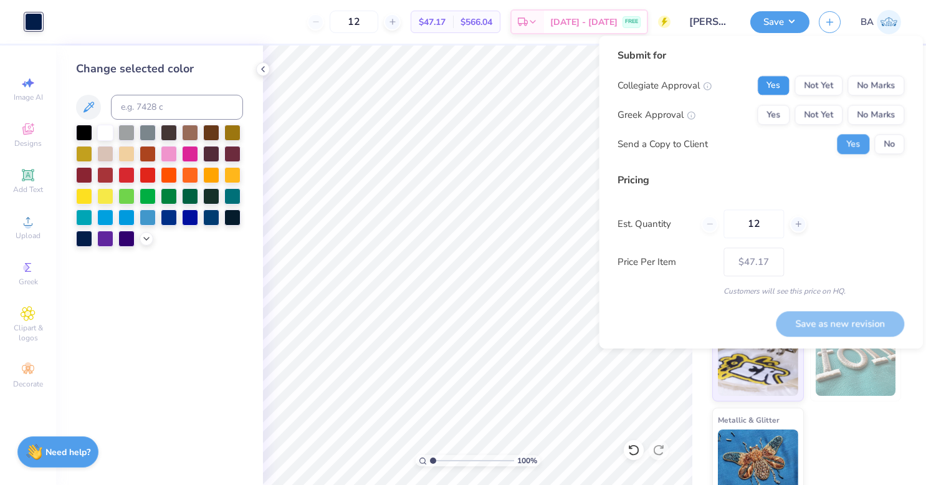
click at [772, 81] on button "Yes" at bounding box center [773, 85] width 32 height 20
click at [876, 114] on button "No Marks" at bounding box center [876, 115] width 57 height 20
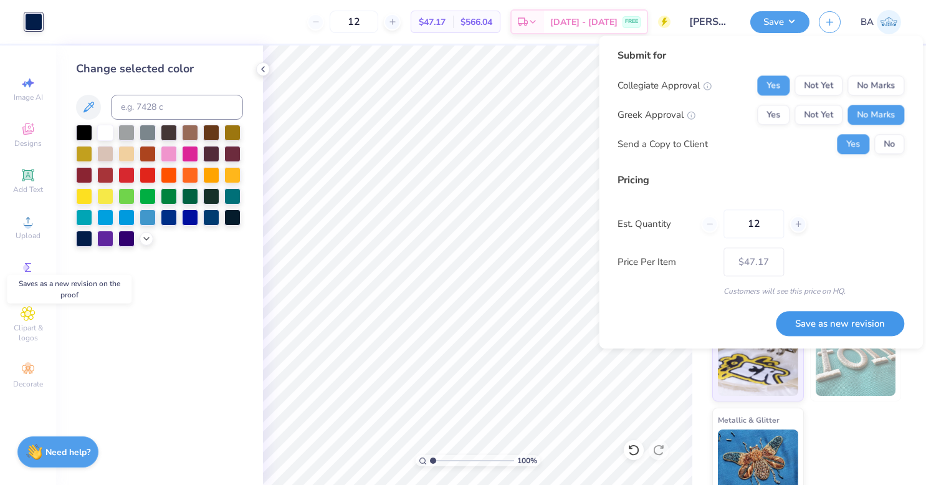
click at [868, 319] on button "Save as new revision" at bounding box center [840, 324] width 128 height 26
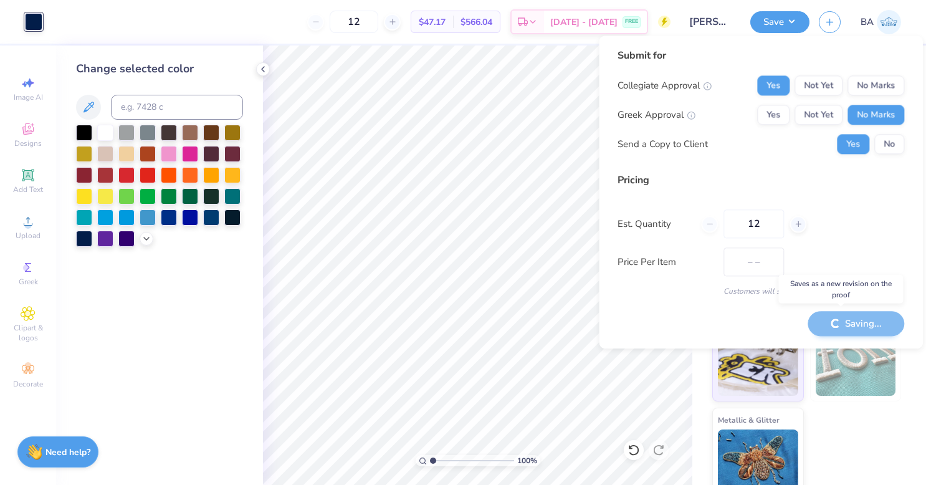
type input "$47.17"
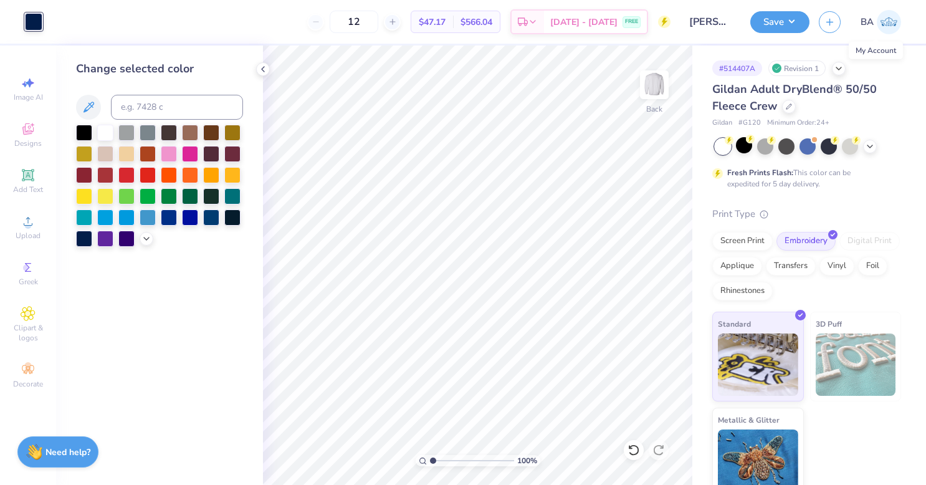
click at [888, 17] on img at bounding box center [889, 22] width 24 height 24
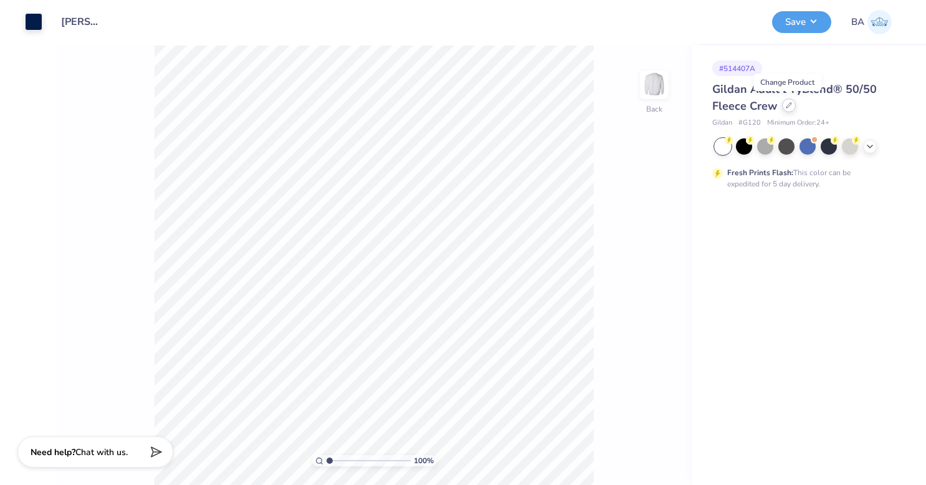
click at [789, 106] on icon at bounding box center [789, 105] width 6 height 6
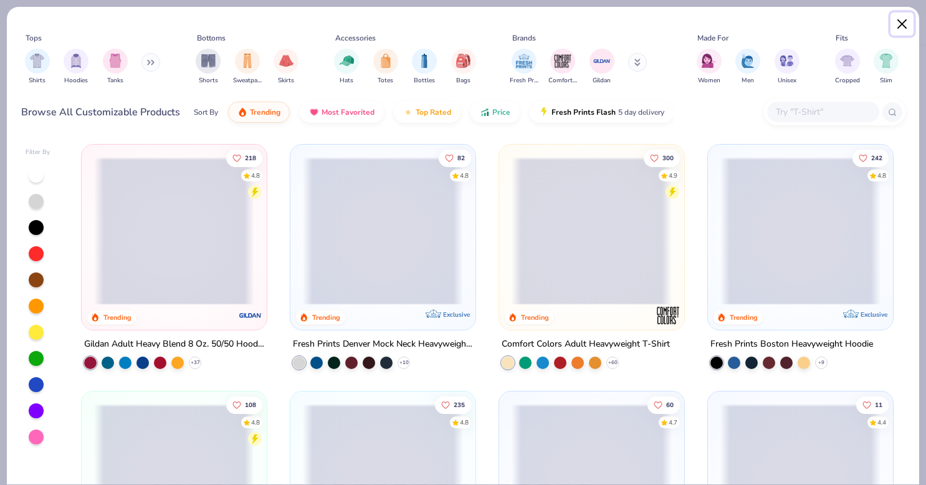
click at [899, 26] on button "Close" at bounding box center [903, 24] width 24 height 24
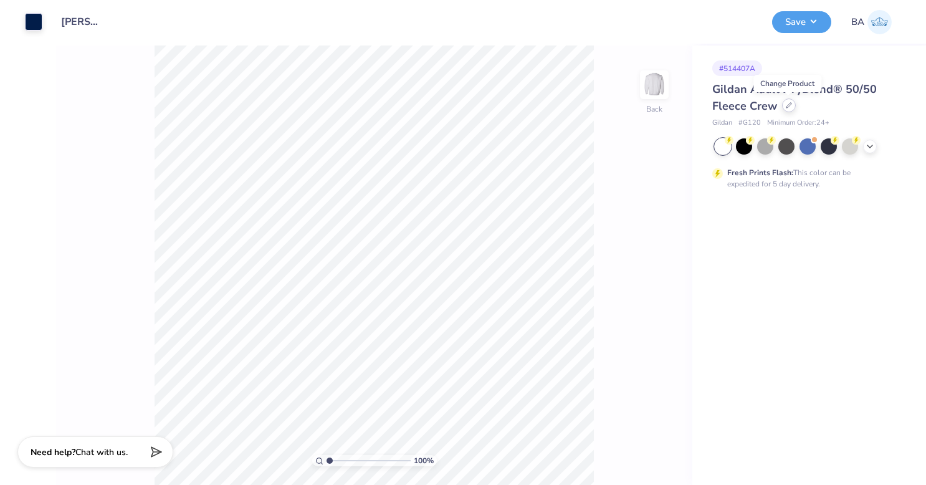
click at [787, 104] on icon at bounding box center [789, 105] width 6 height 6
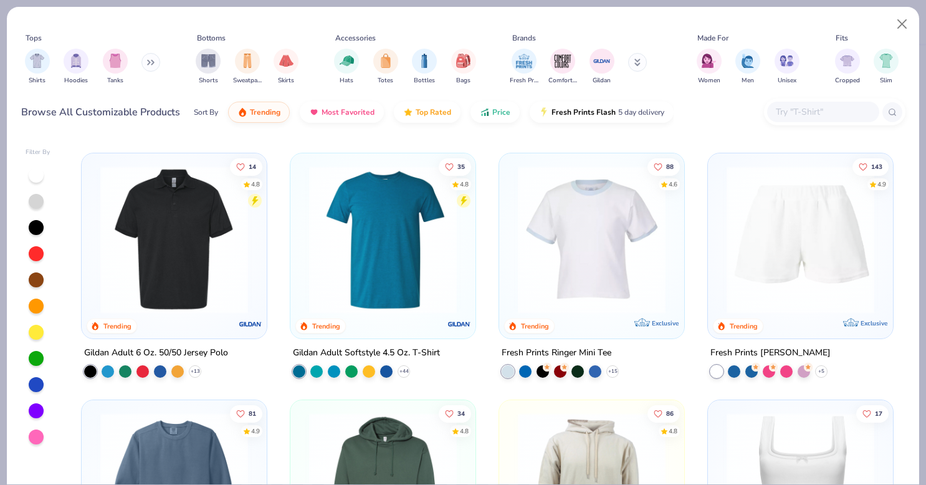
scroll to position [2712, 0]
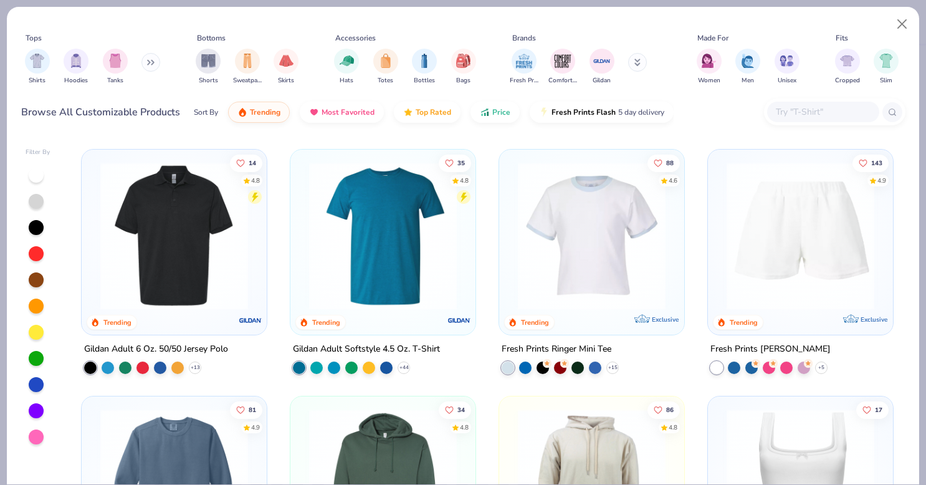
click at [368, 272] on img at bounding box center [383, 236] width 160 height 148
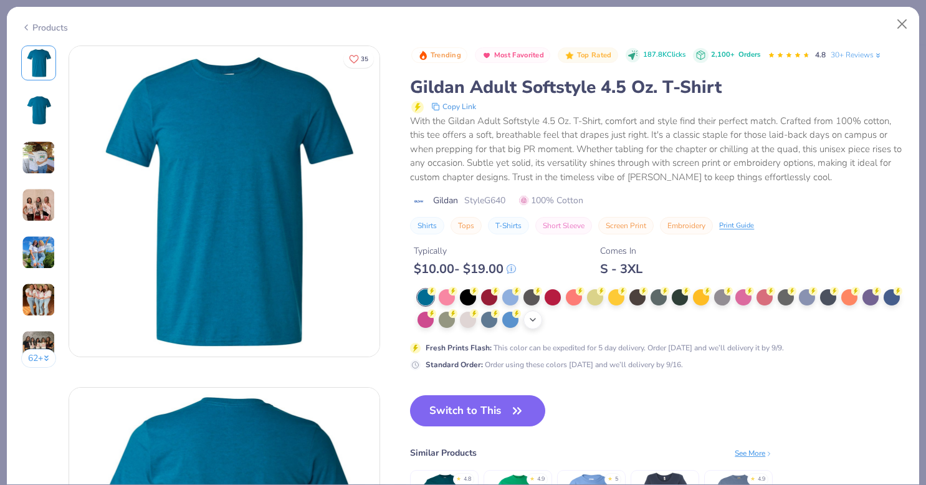
click at [538, 322] on icon at bounding box center [533, 320] width 10 height 10
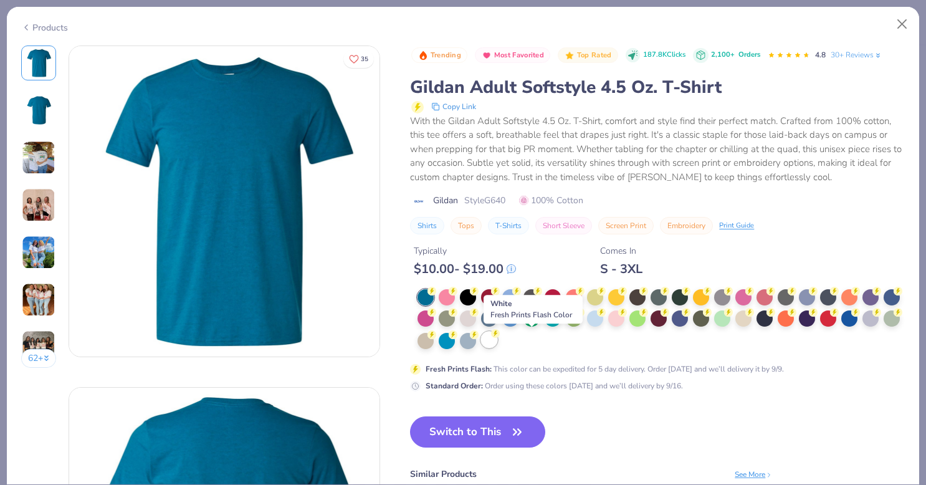
click at [497, 342] on div at bounding box center [489, 340] width 16 height 16
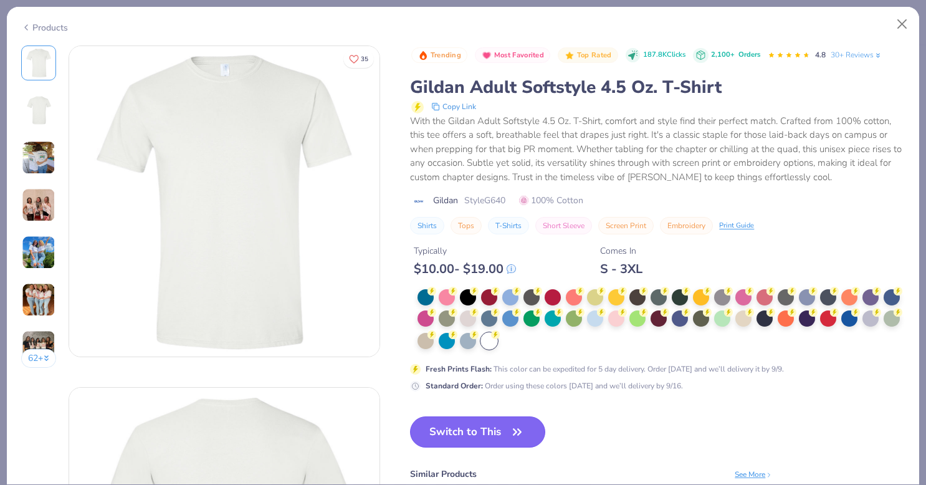
click at [501, 428] on button "Switch to This" at bounding box center [477, 431] width 135 height 31
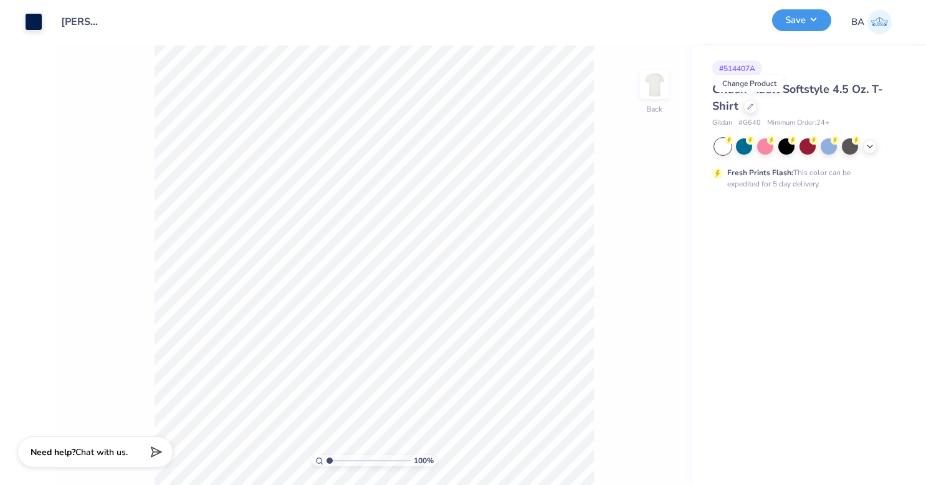
click at [799, 26] on button "Save" at bounding box center [801, 20] width 59 height 22
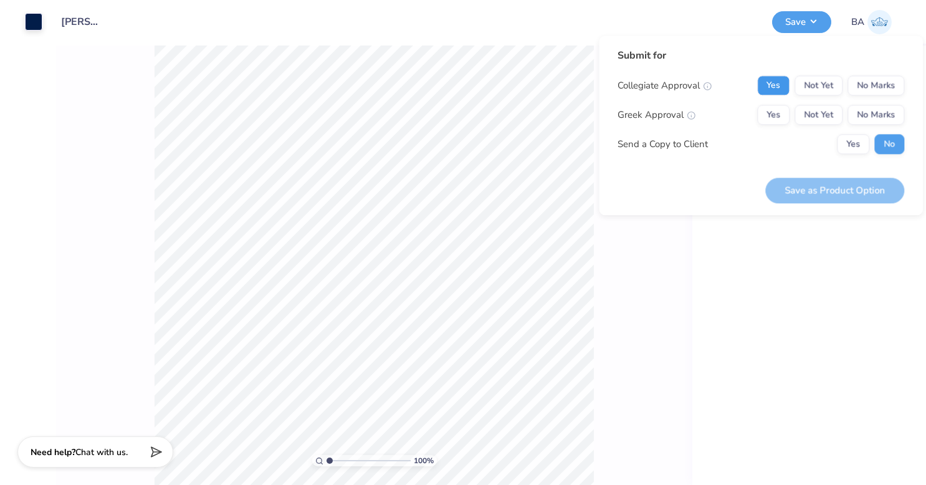
click at [777, 93] on button "Yes" at bounding box center [773, 85] width 32 height 20
click at [875, 116] on button "No Marks" at bounding box center [876, 115] width 57 height 20
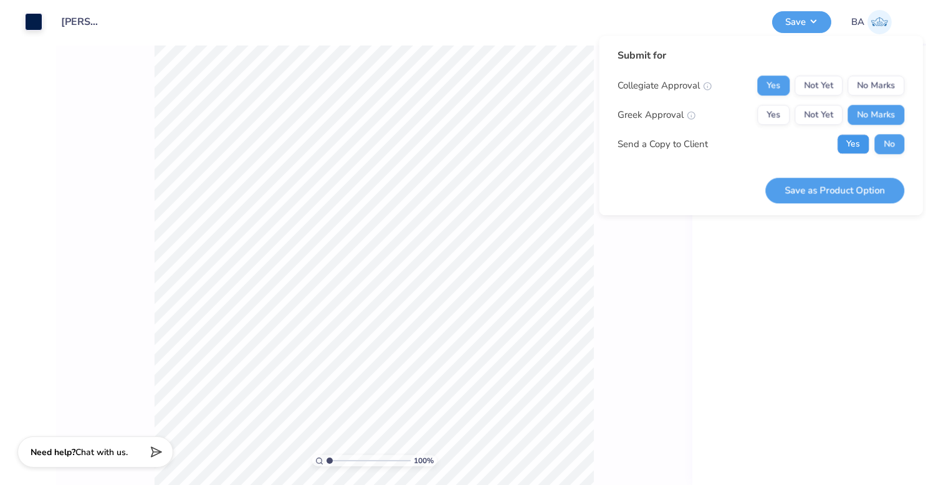
click at [859, 143] on button "Yes" at bounding box center [853, 144] width 32 height 20
click at [866, 198] on button "Save as Product Option" at bounding box center [834, 191] width 139 height 26
